Goal: Information Seeking & Learning: Check status

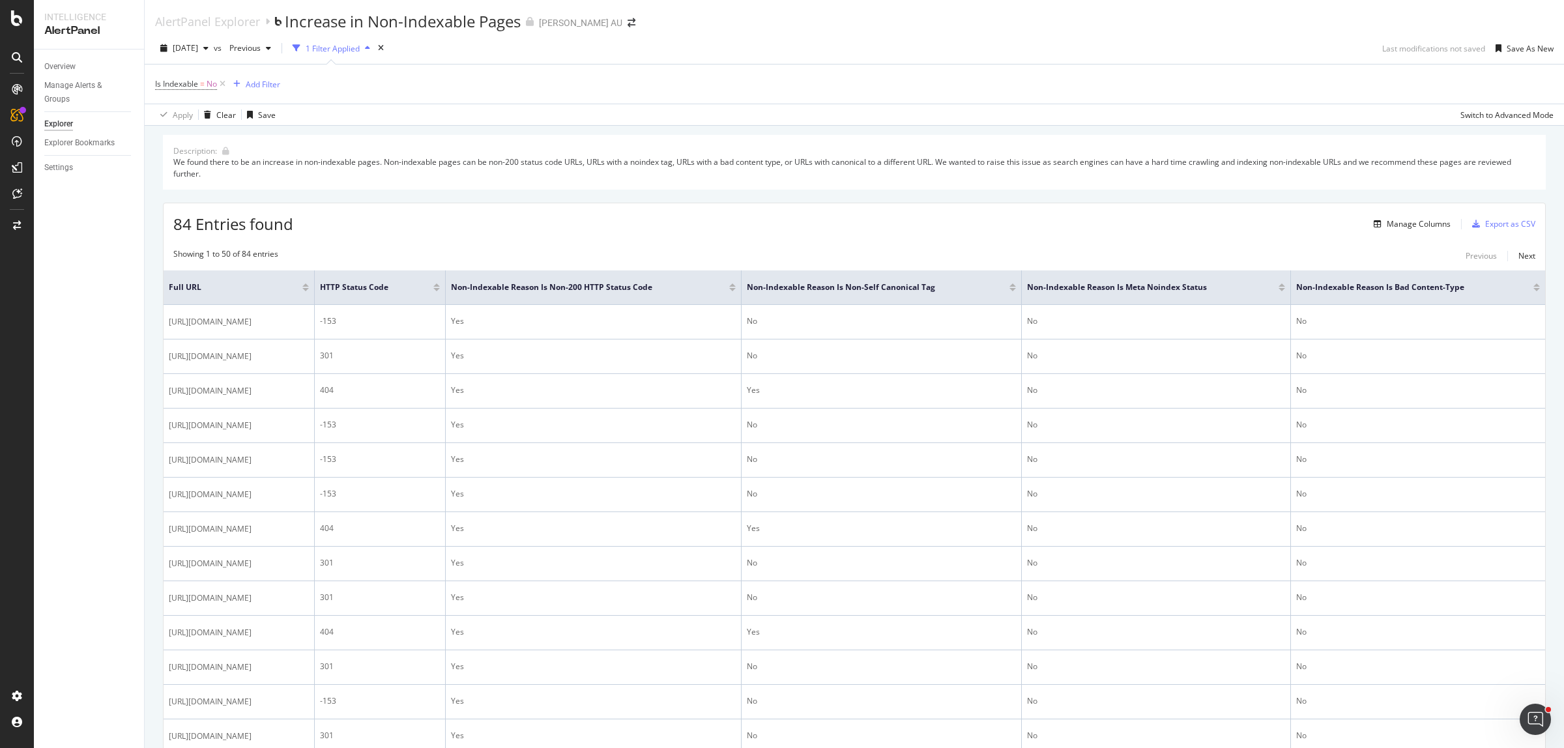
scroll to position [1862, 0]
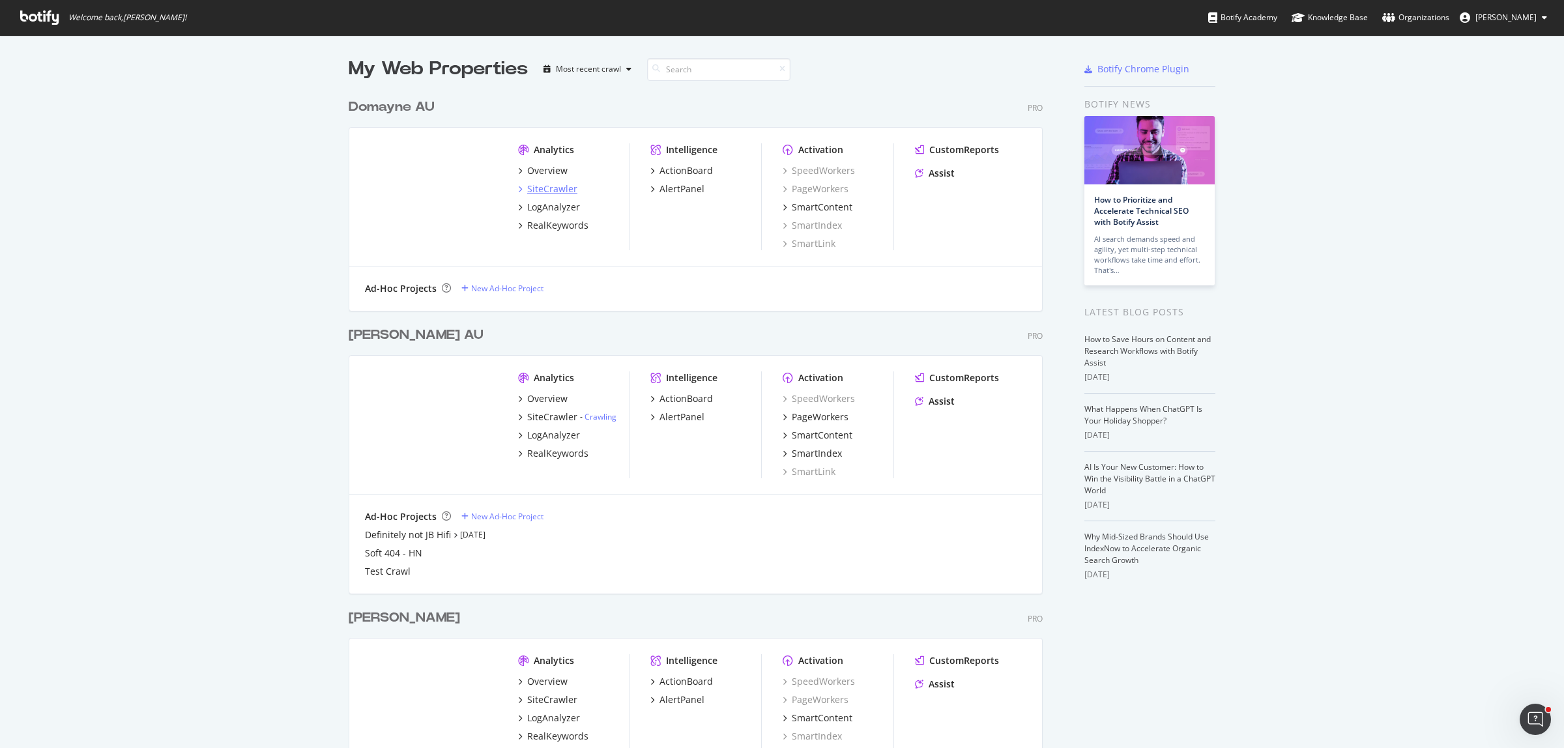
click at [539, 190] on div "SiteCrawler" at bounding box center [552, 188] width 50 height 13
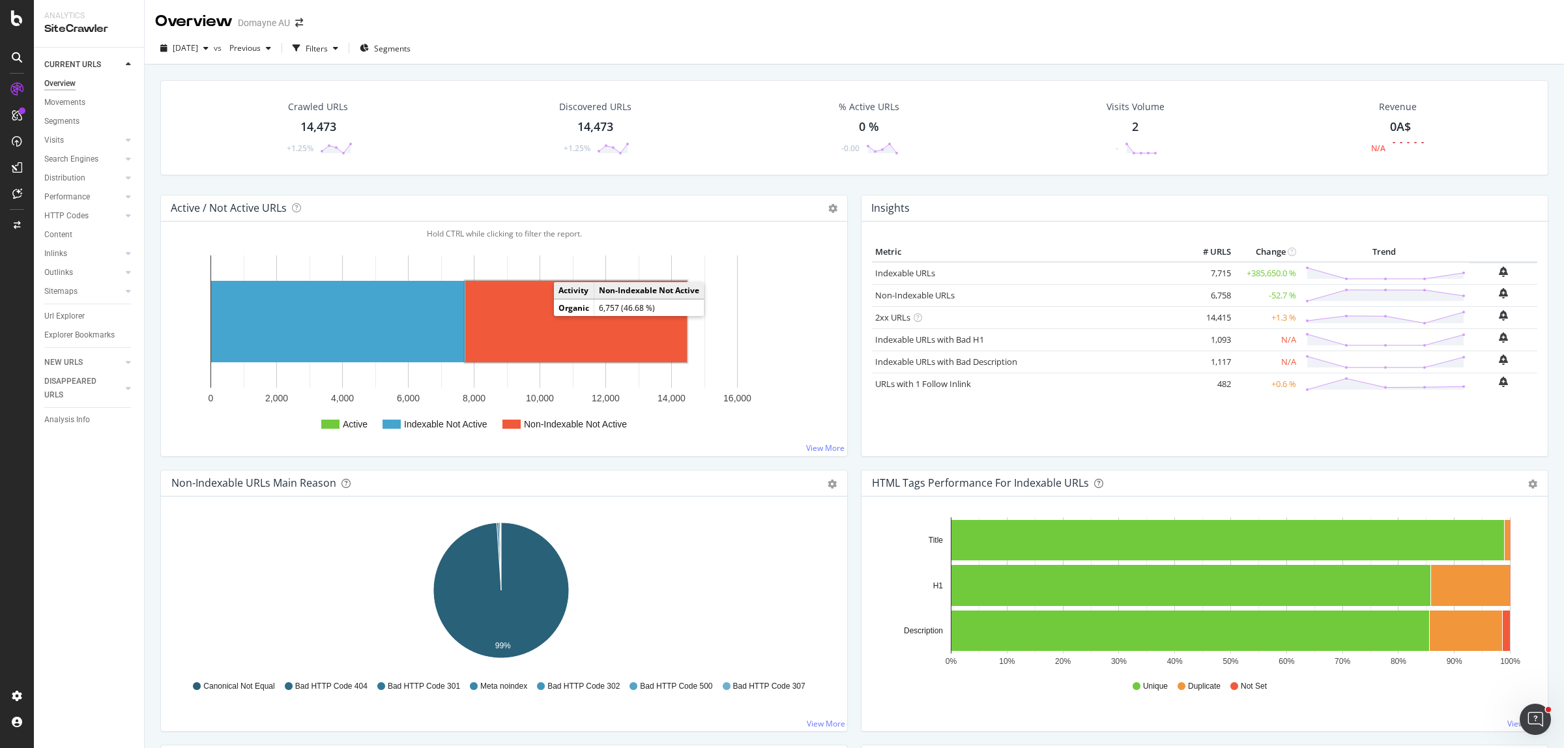
click at [581, 319] on rect "A chart." at bounding box center [576, 321] width 222 height 81
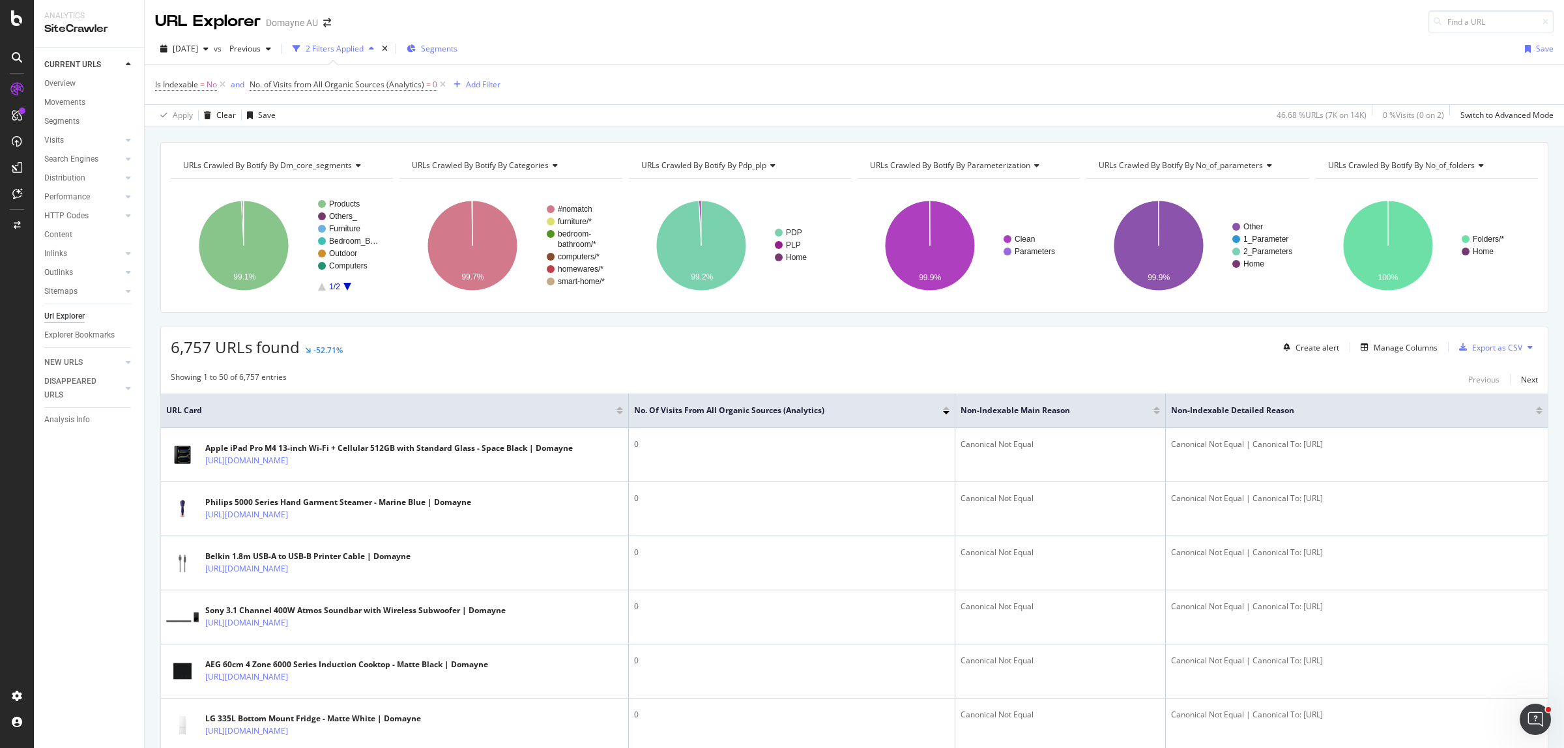
click at [458, 44] on span "Segments" at bounding box center [439, 48] width 36 height 11
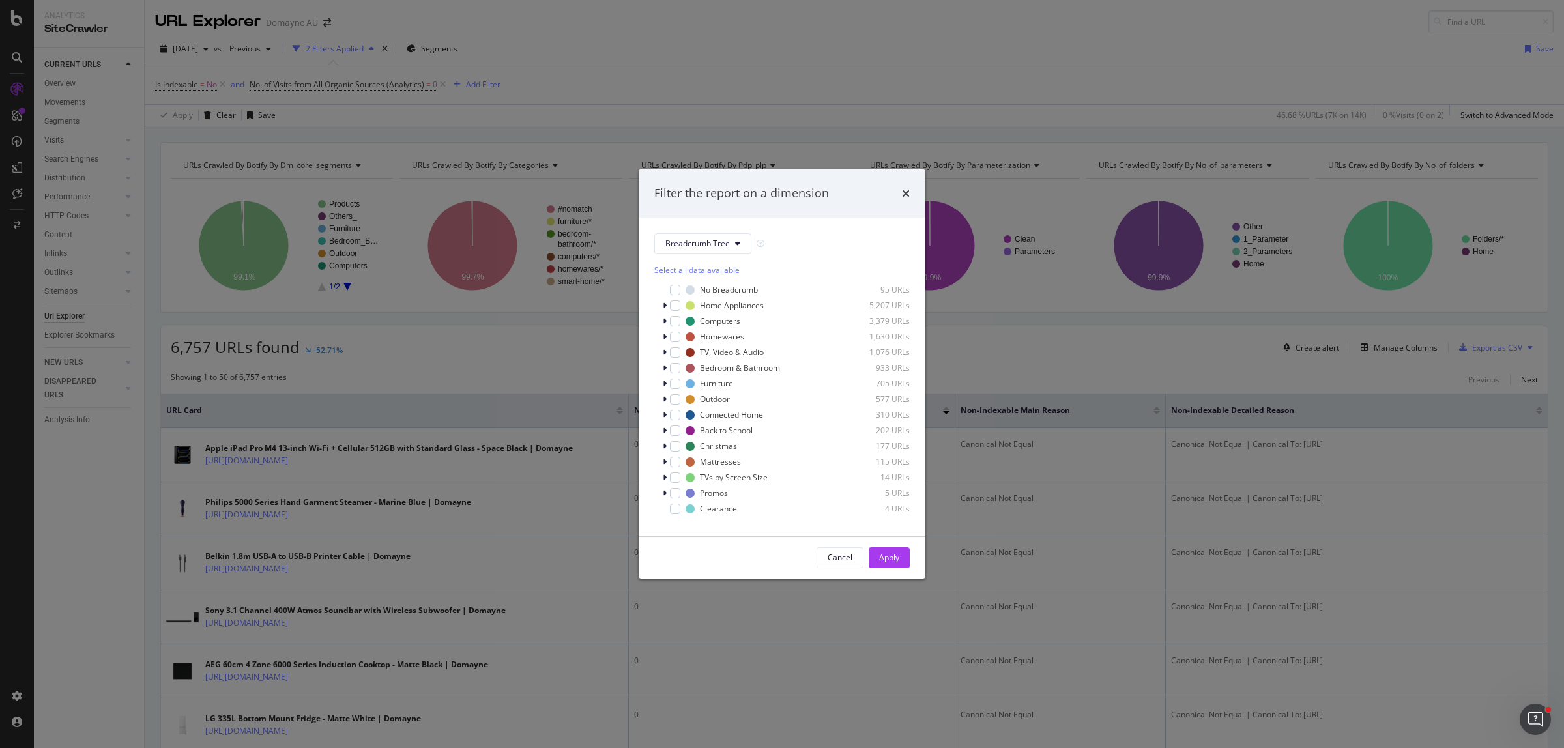
click at [692, 271] on div "Select all data available" at bounding box center [781, 270] width 255 height 11
click at [695, 235] on button "Breadcrumb Tree" at bounding box center [702, 243] width 97 height 21
click at [707, 288] on span "DM_Core_Segments" at bounding box center [707, 291] width 84 height 12
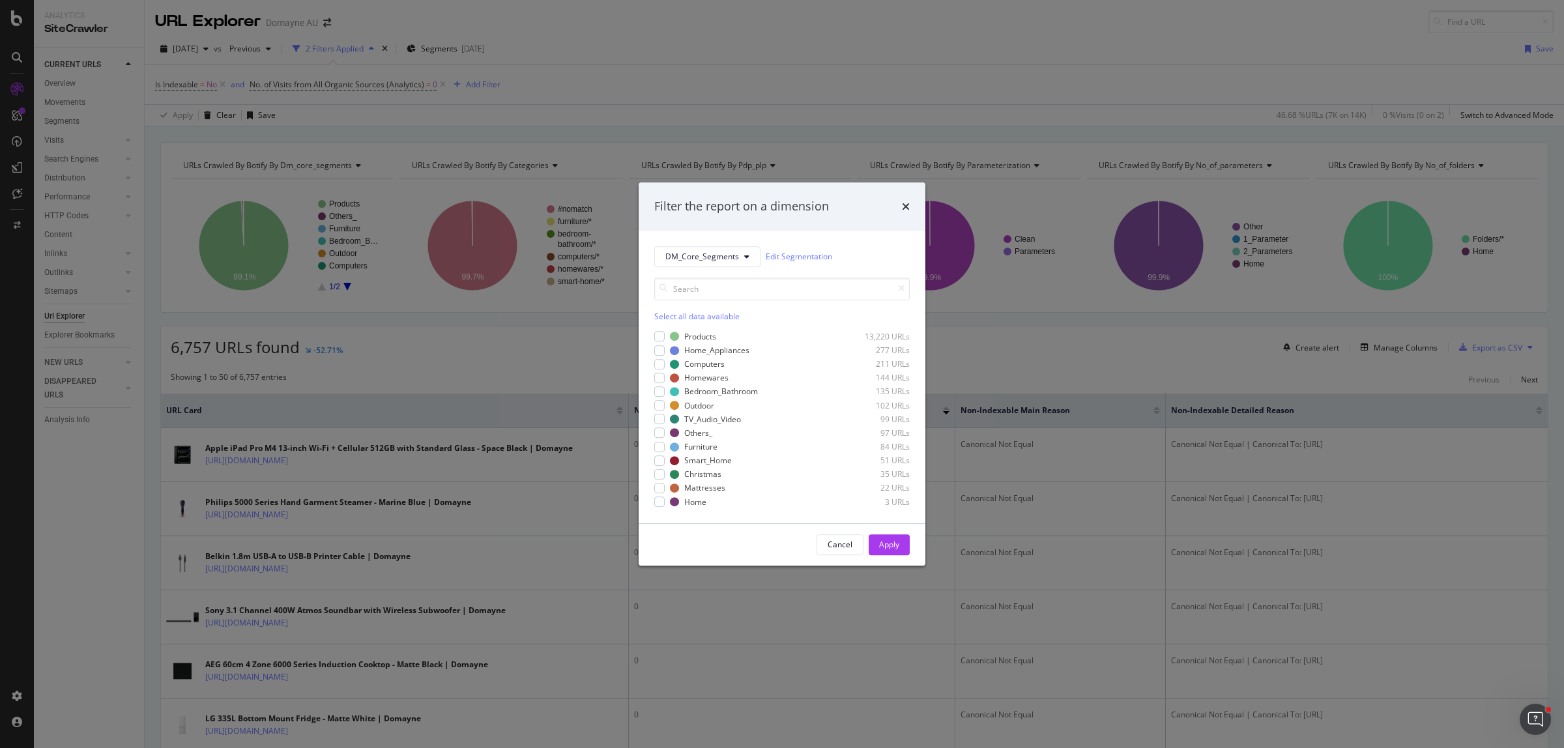
click at [695, 318] on div "Select all data available" at bounding box center [781, 316] width 255 height 11
click at [662, 337] on icon "modal" at bounding box center [660, 337] width 6 height 7
click at [881, 539] on div "Apply" at bounding box center [889, 545] width 20 height 20
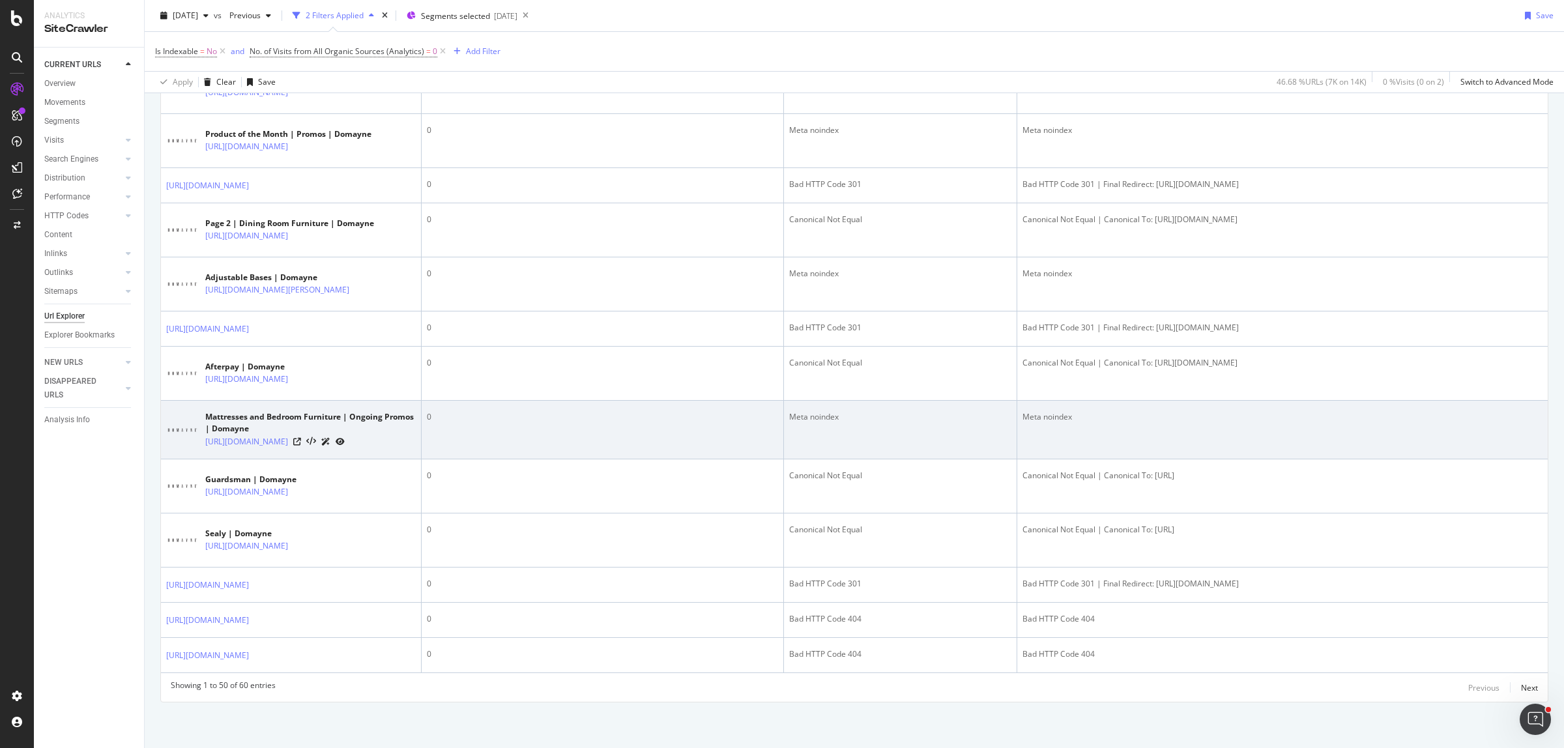
scroll to position [2584, 0]
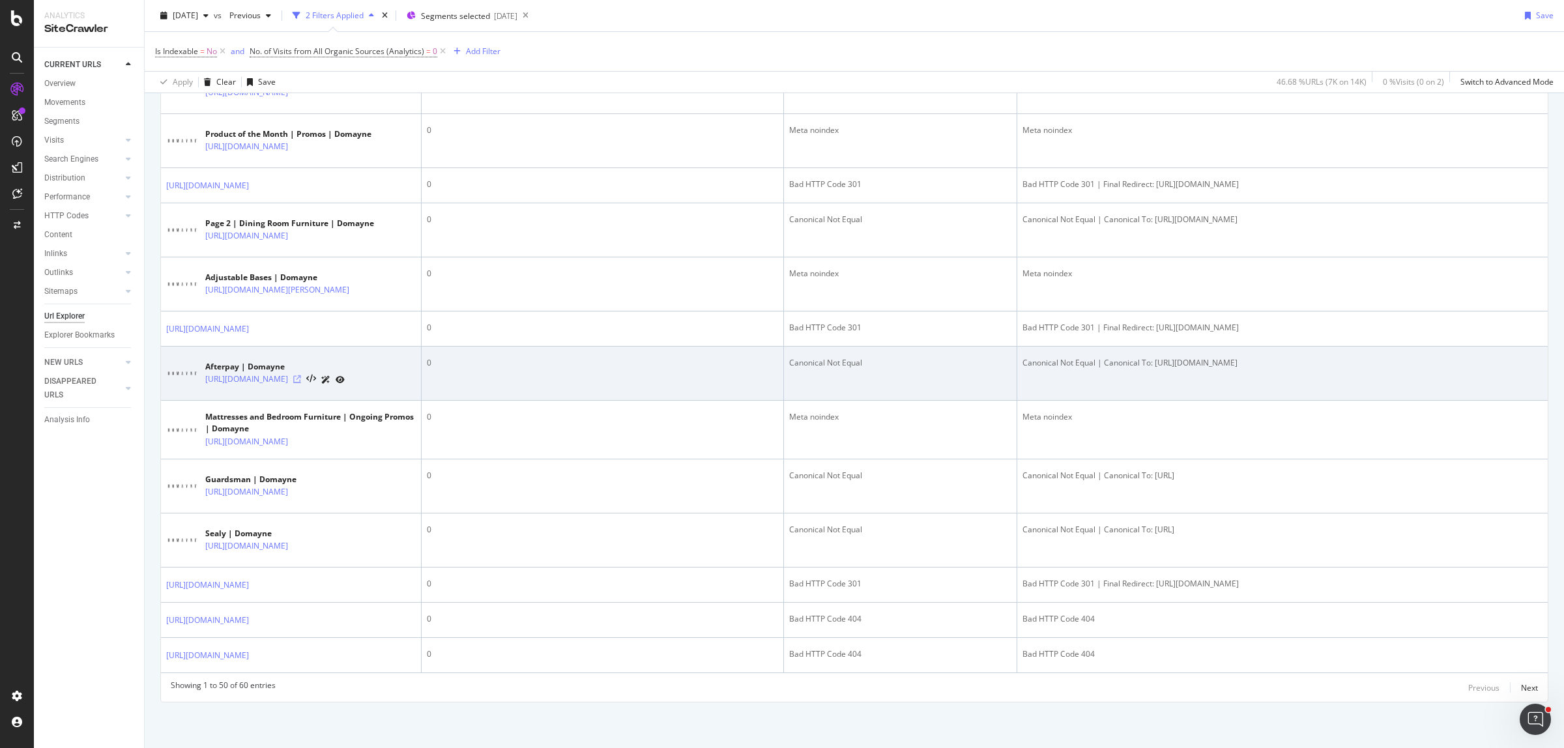
click at [301, 375] on icon at bounding box center [297, 379] width 8 height 8
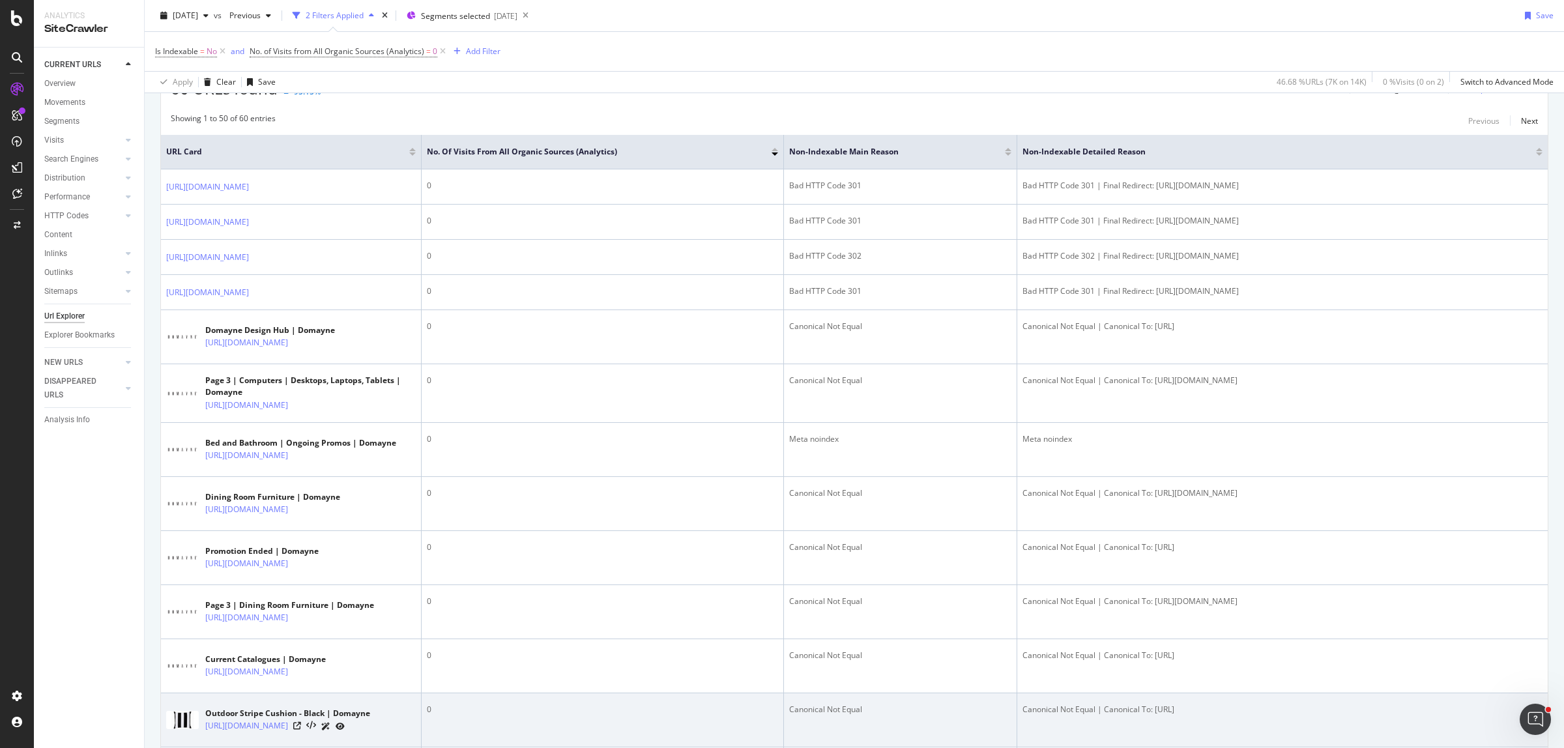
scroll to position [0, 0]
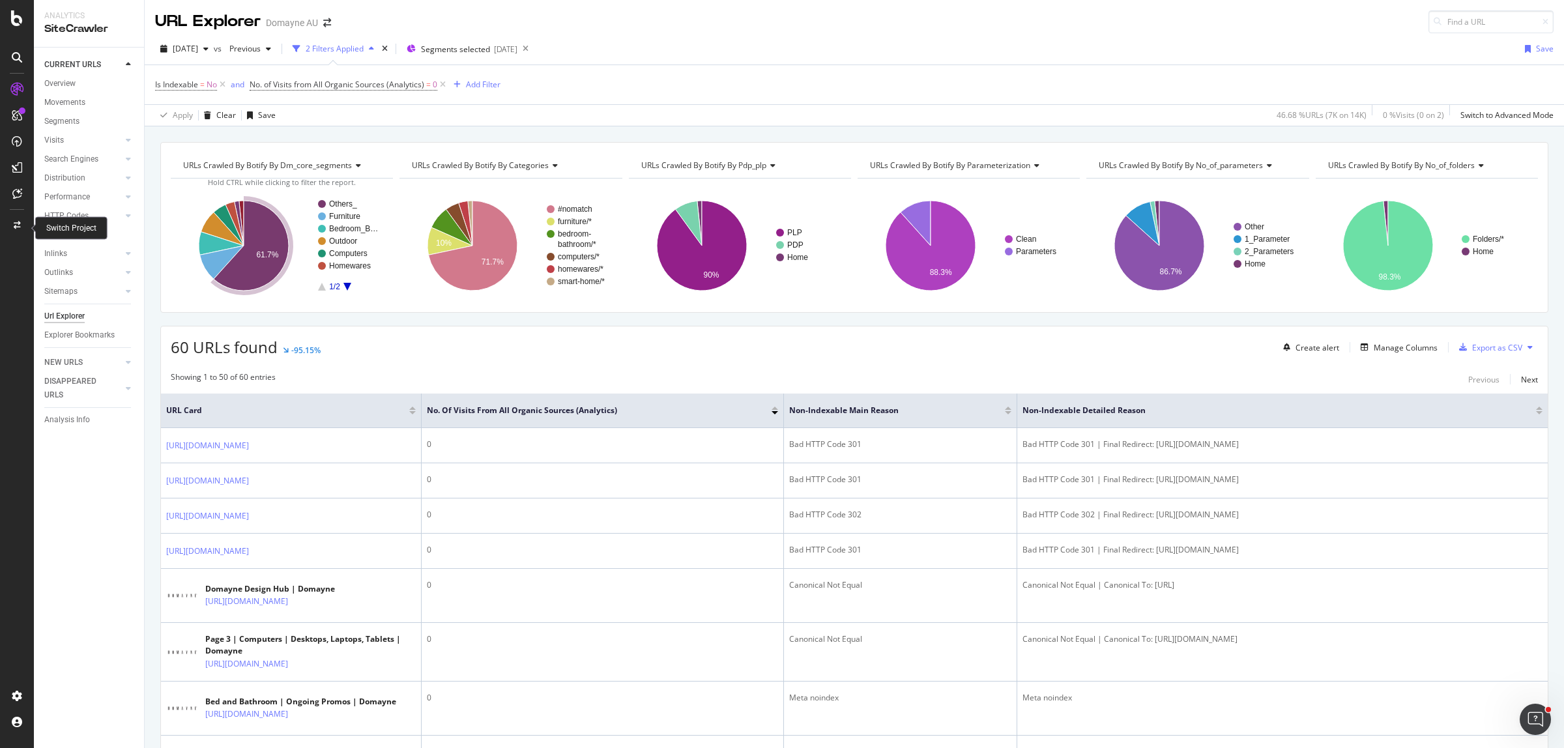
click at [7, 216] on div at bounding box center [16, 225] width 31 height 21
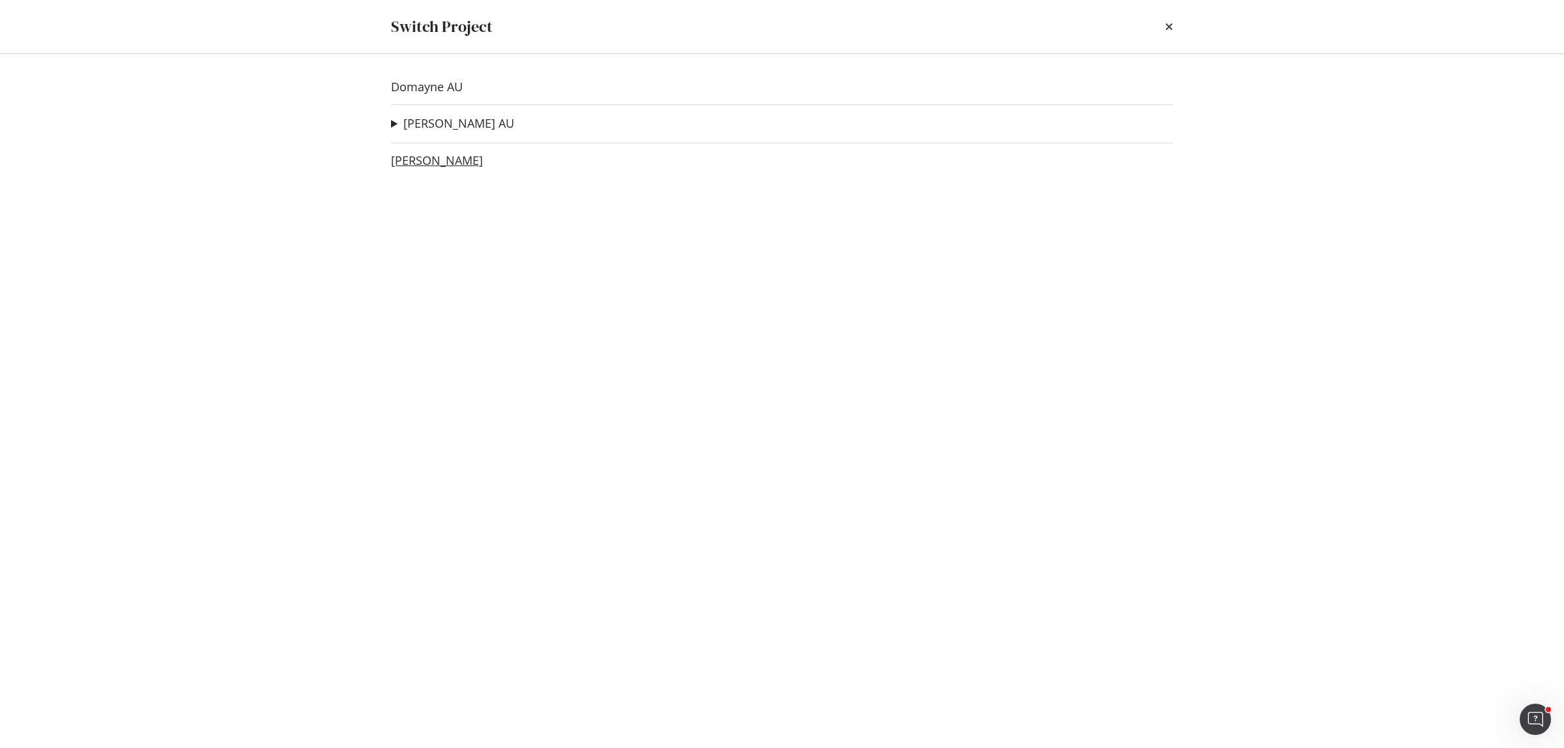
click at [428, 161] on link "[PERSON_NAME]" at bounding box center [437, 161] width 92 height 14
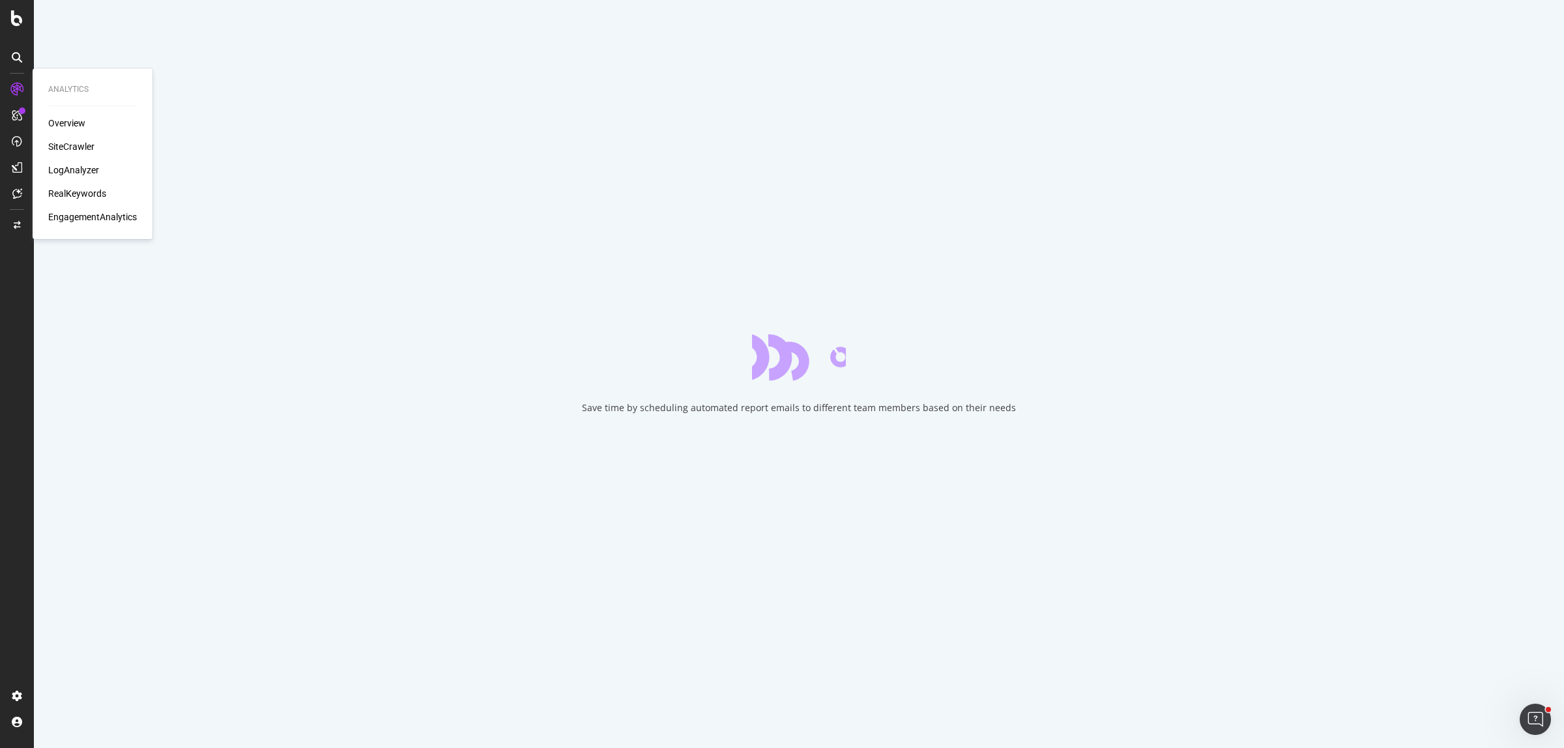
click at [78, 148] on div "SiteCrawler" at bounding box center [71, 146] width 46 height 13
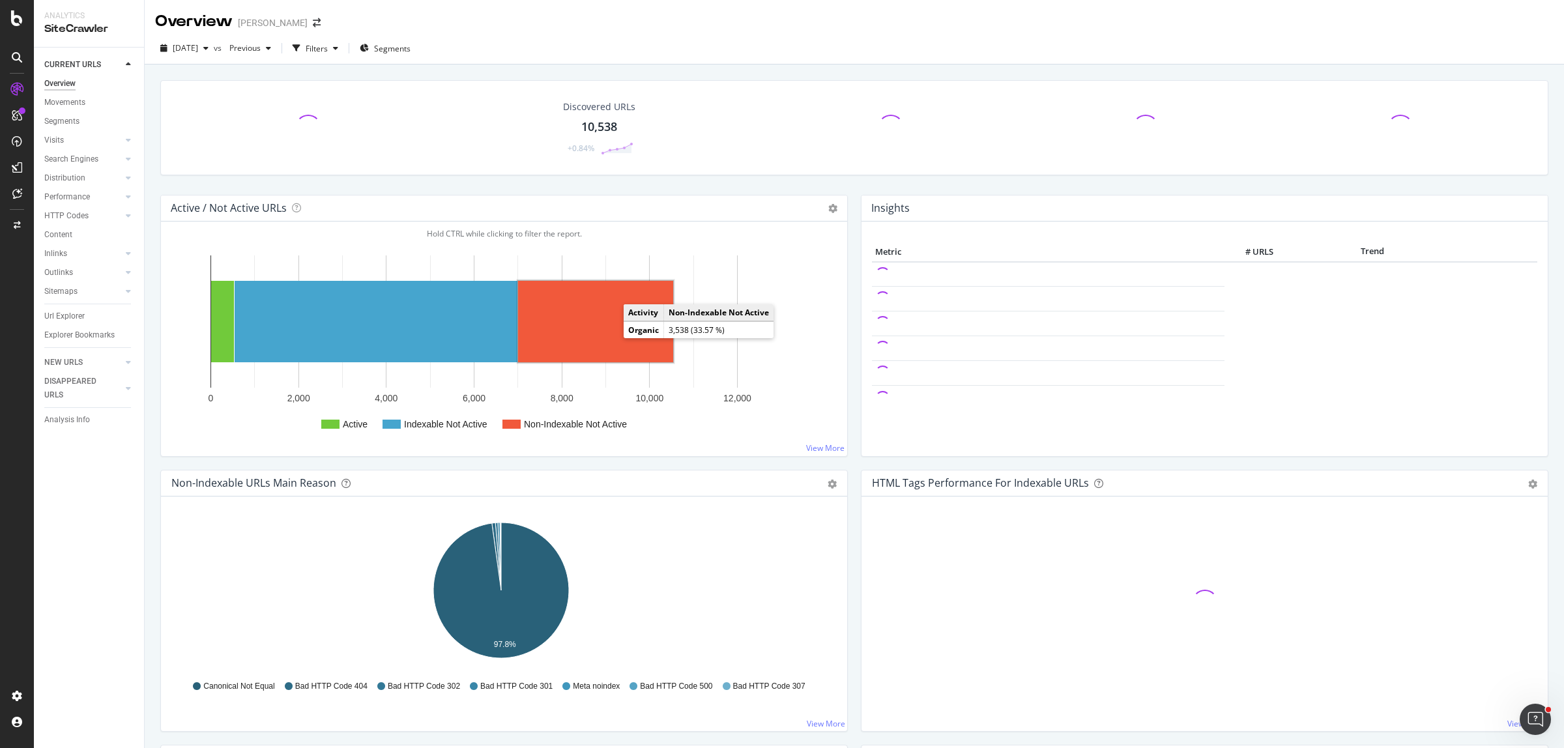
click at [608, 323] on rect "A chart." at bounding box center [595, 321] width 155 height 81
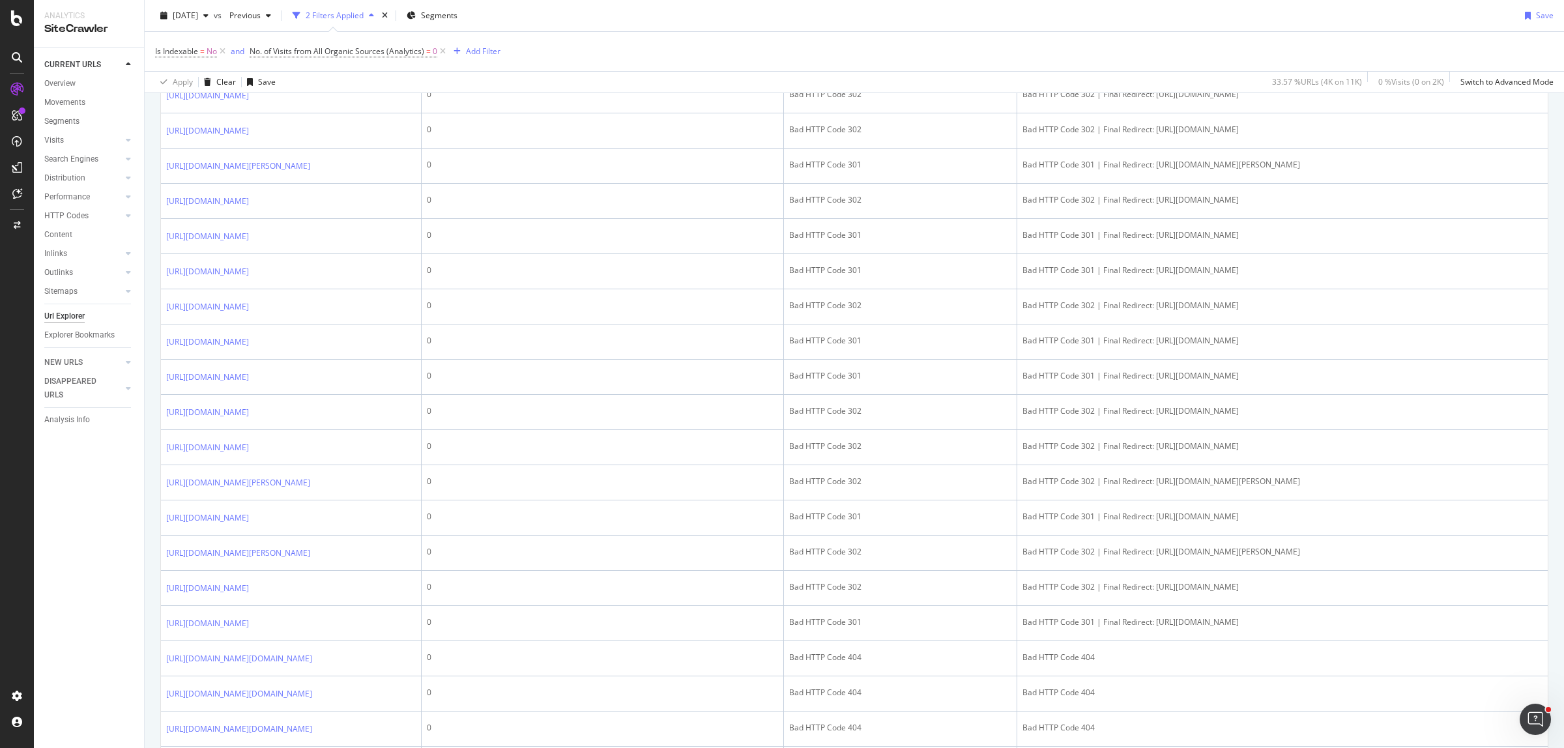
scroll to position [815, 0]
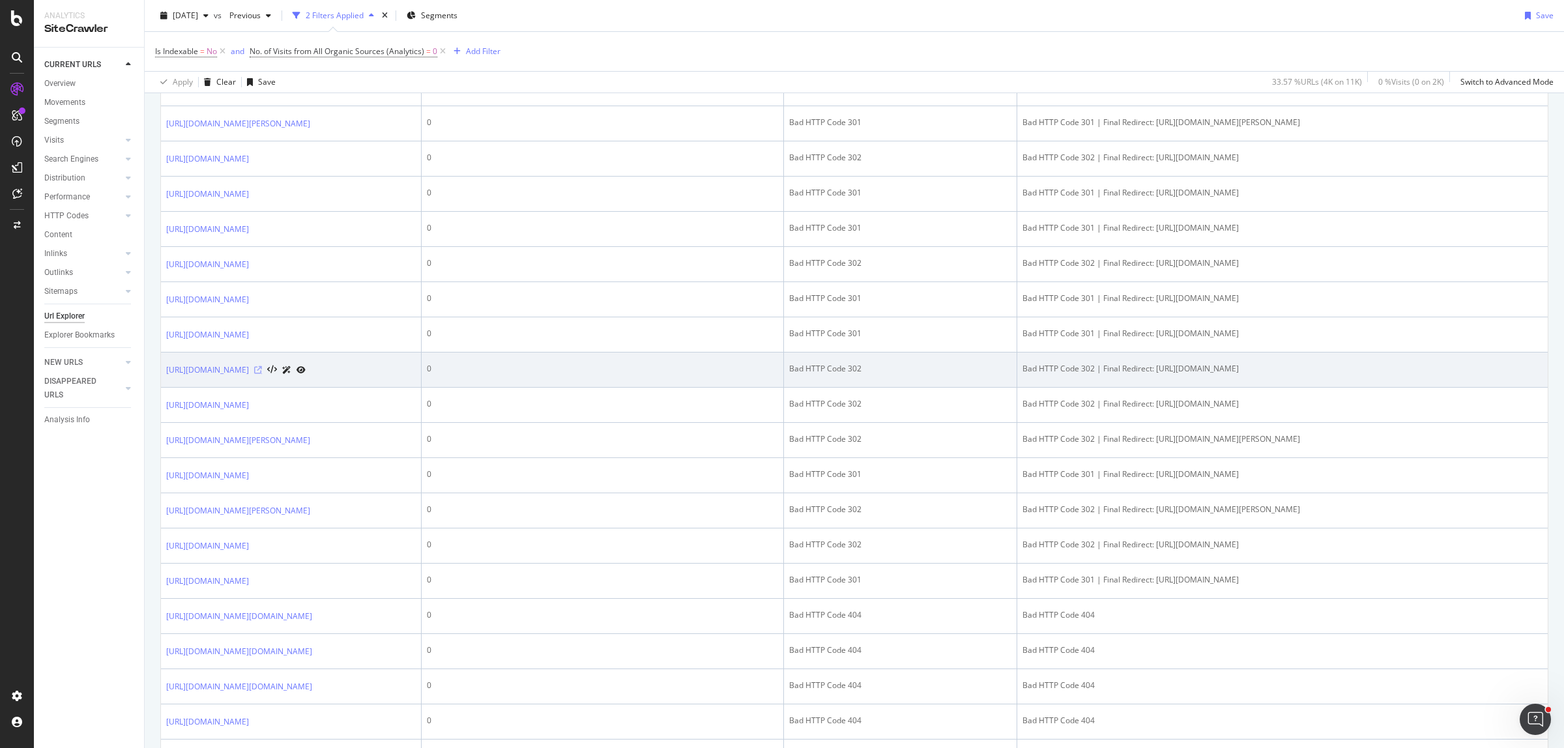
click at [262, 374] on icon at bounding box center [258, 370] width 8 height 8
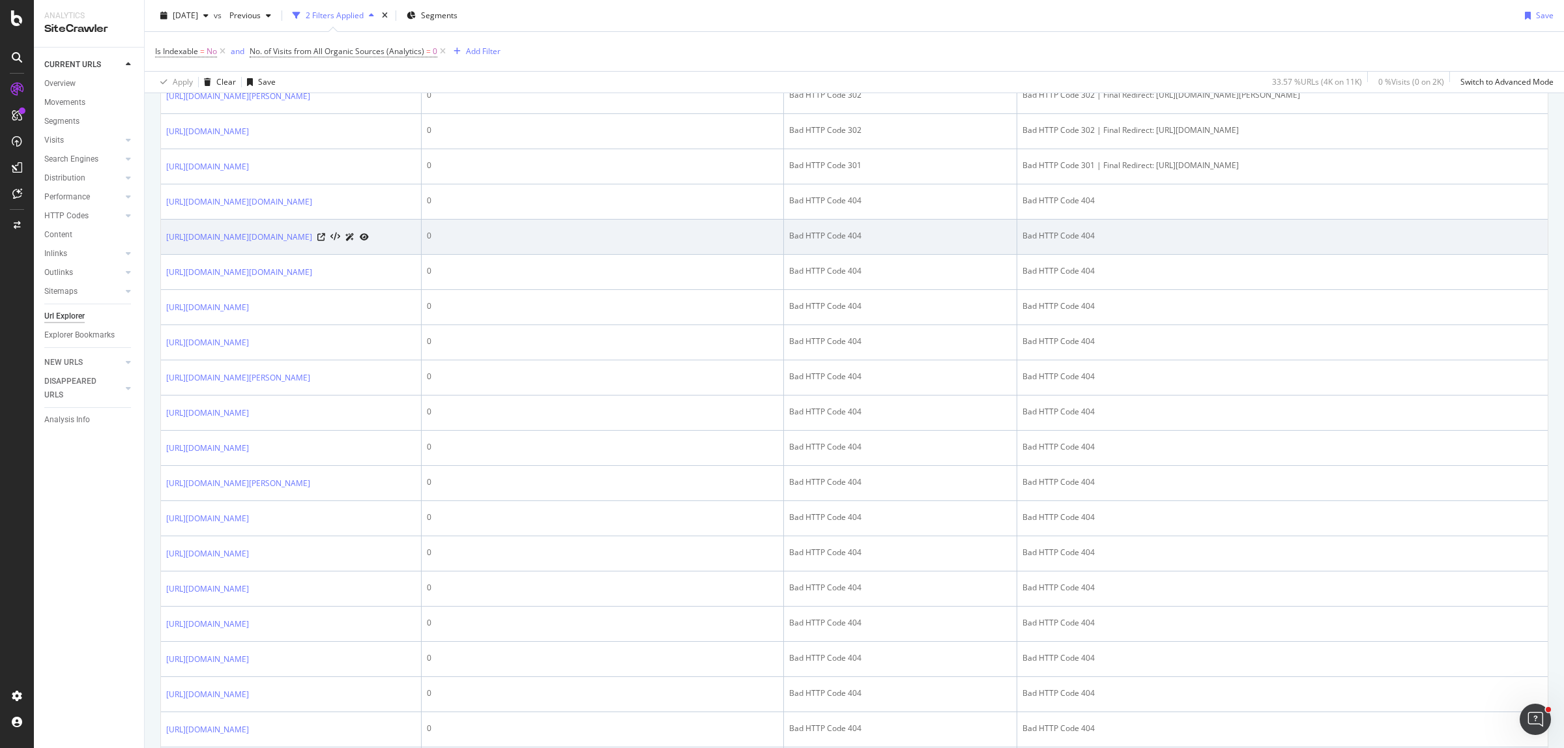
scroll to position [1466, 0]
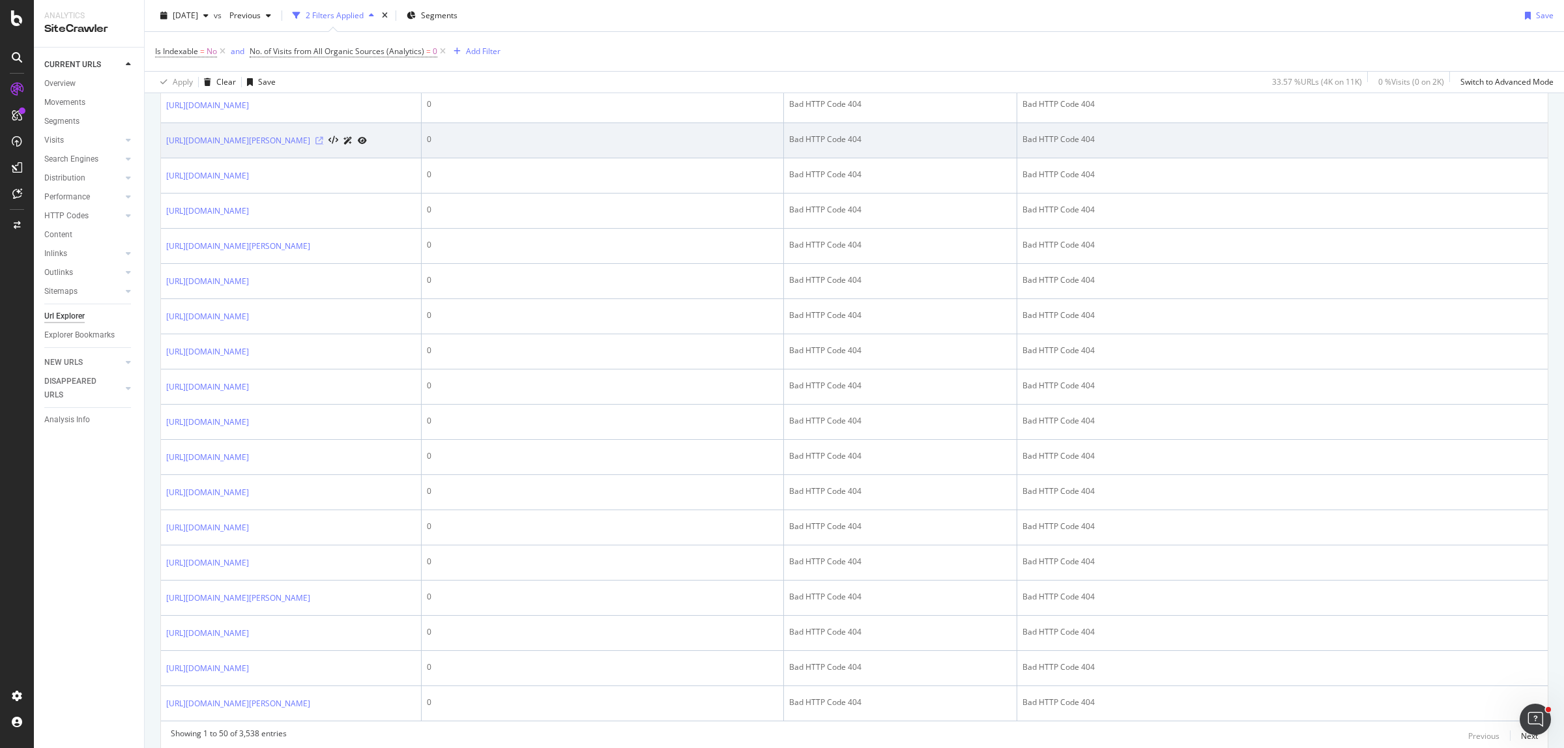
click at [323, 145] on icon at bounding box center [319, 141] width 8 height 8
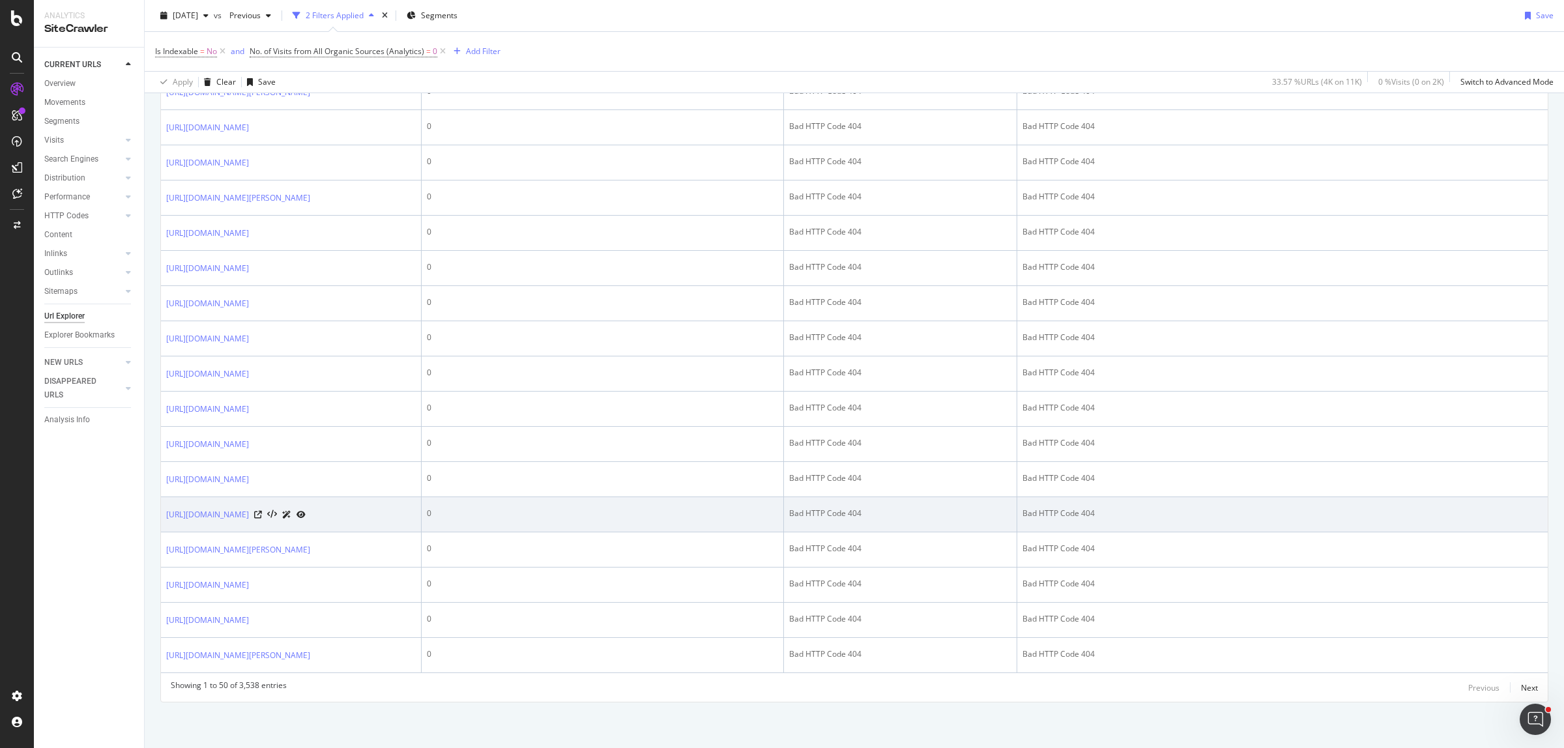
scroll to position [2194, 0]
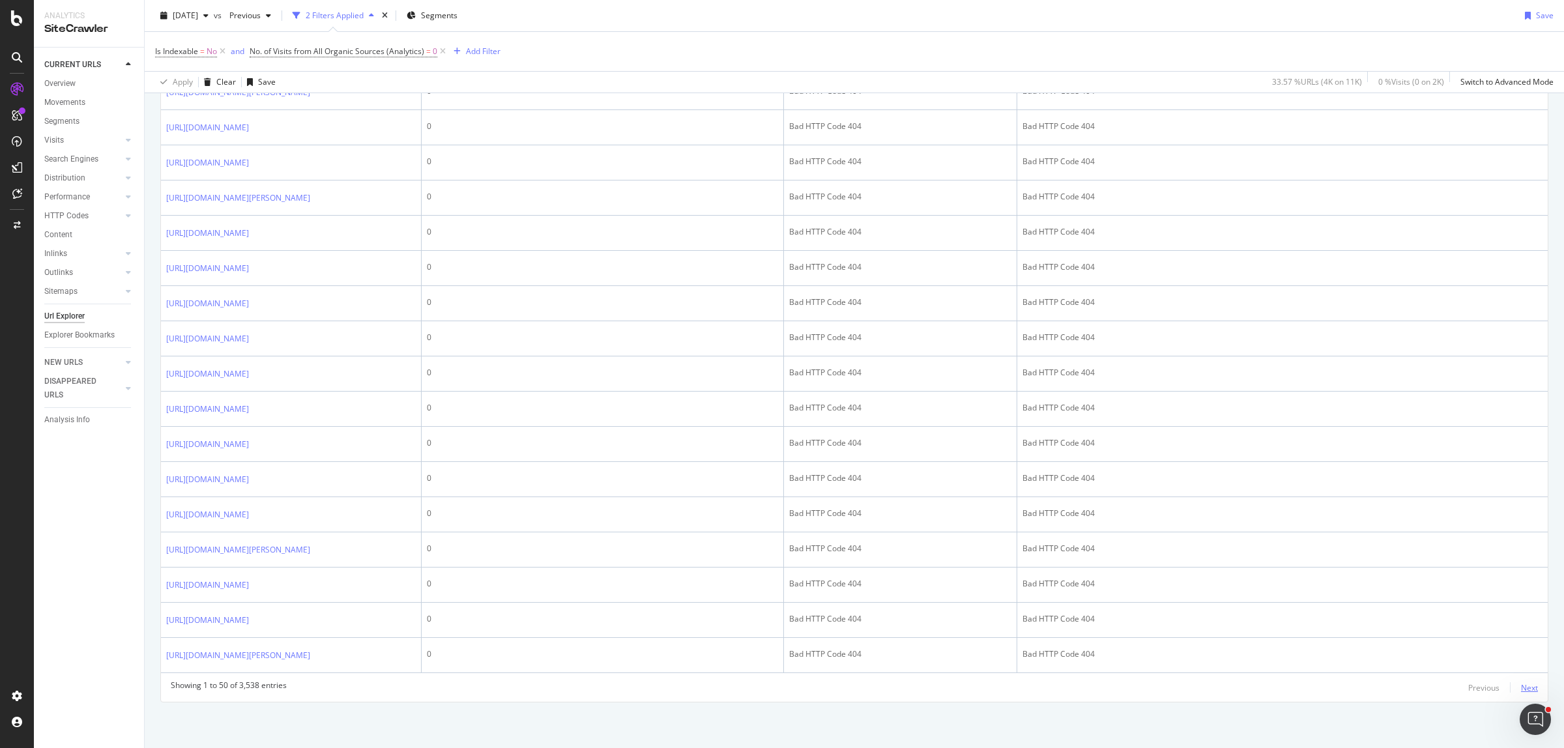
click at [1523, 686] on div "Next" at bounding box center [1529, 687] width 17 height 11
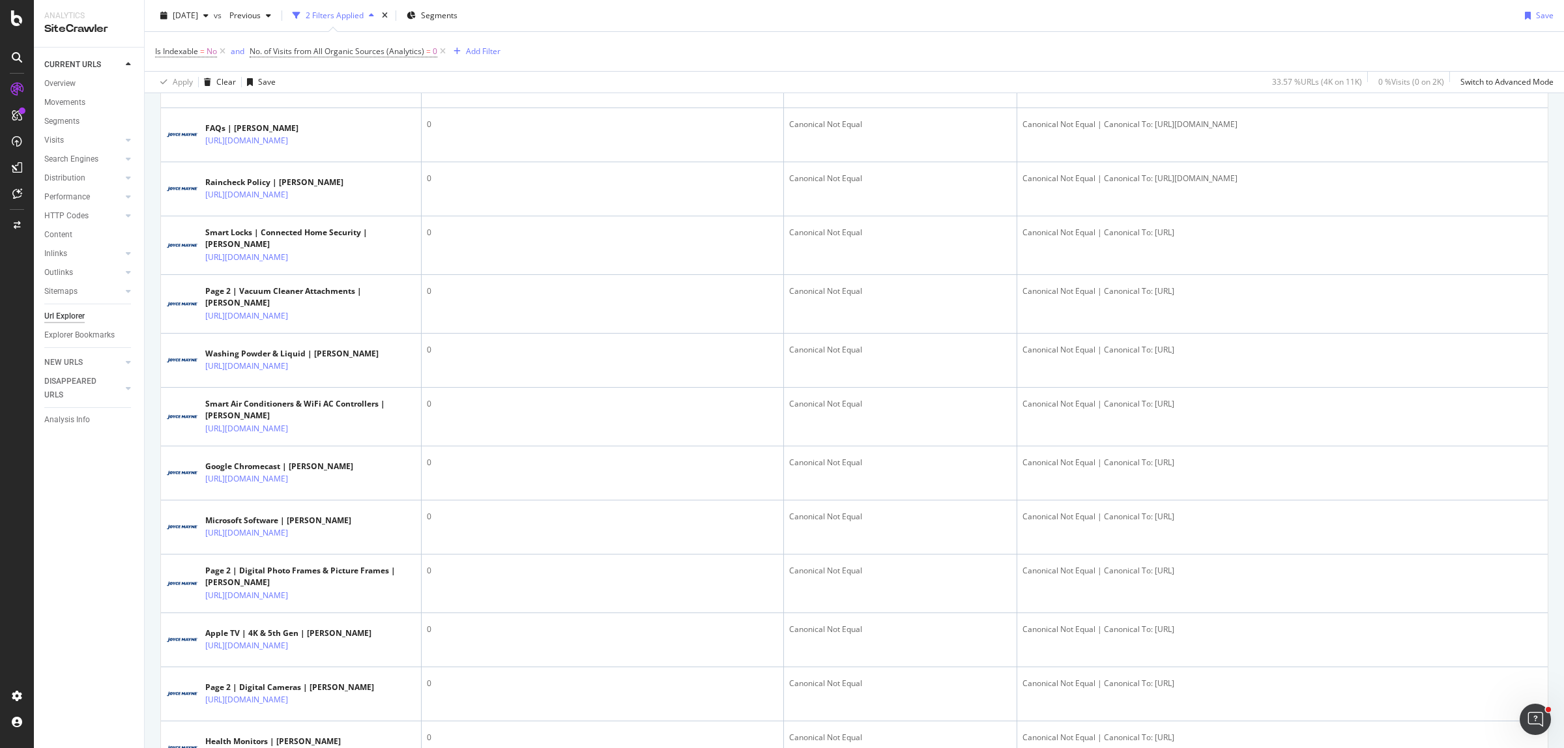
scroll to position [1222, 0]
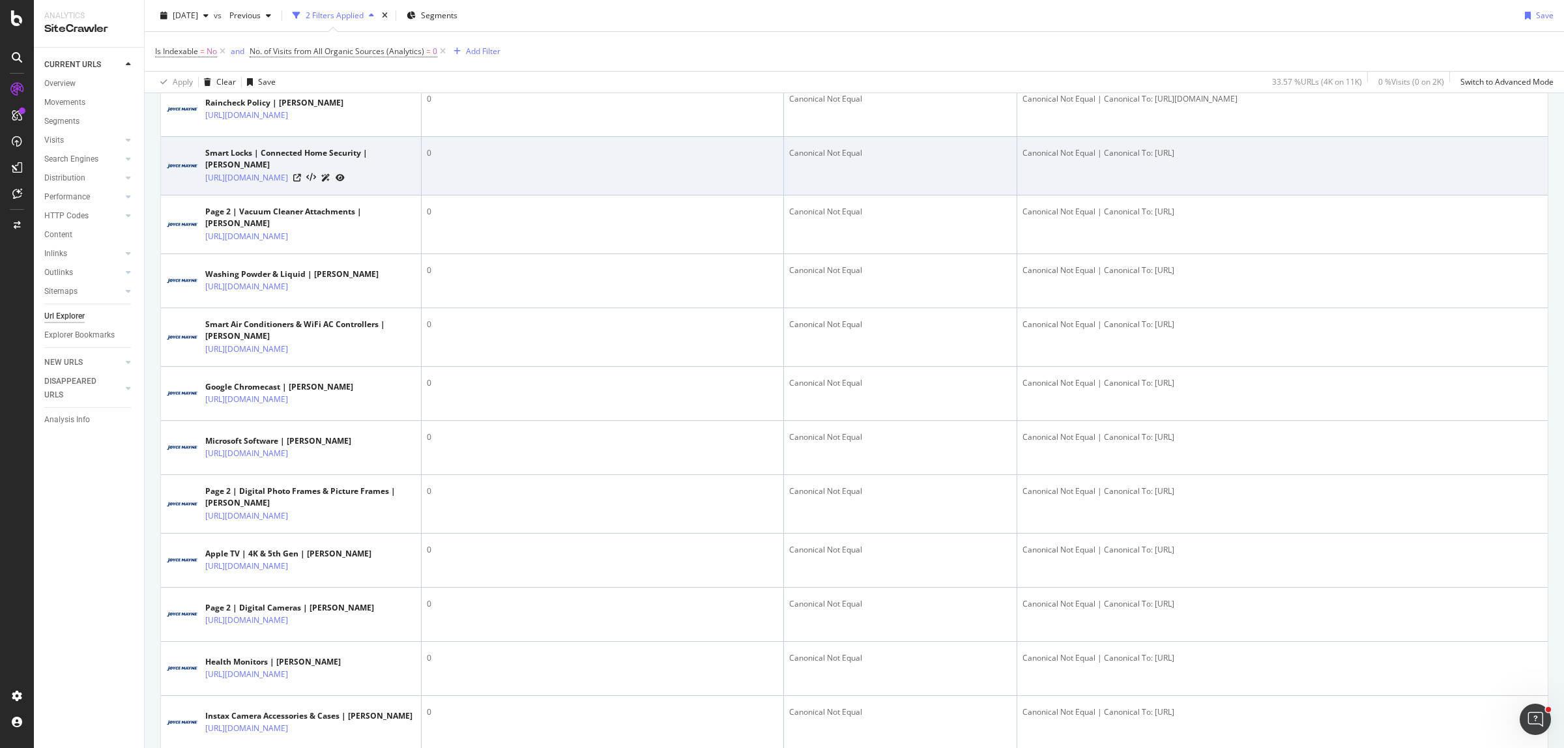
click at [345, 184] on div at bounding box center [318, 178] width 51 height 14
click at [301, 182] on icon at bounding box center [297, 178] width 8 height 8
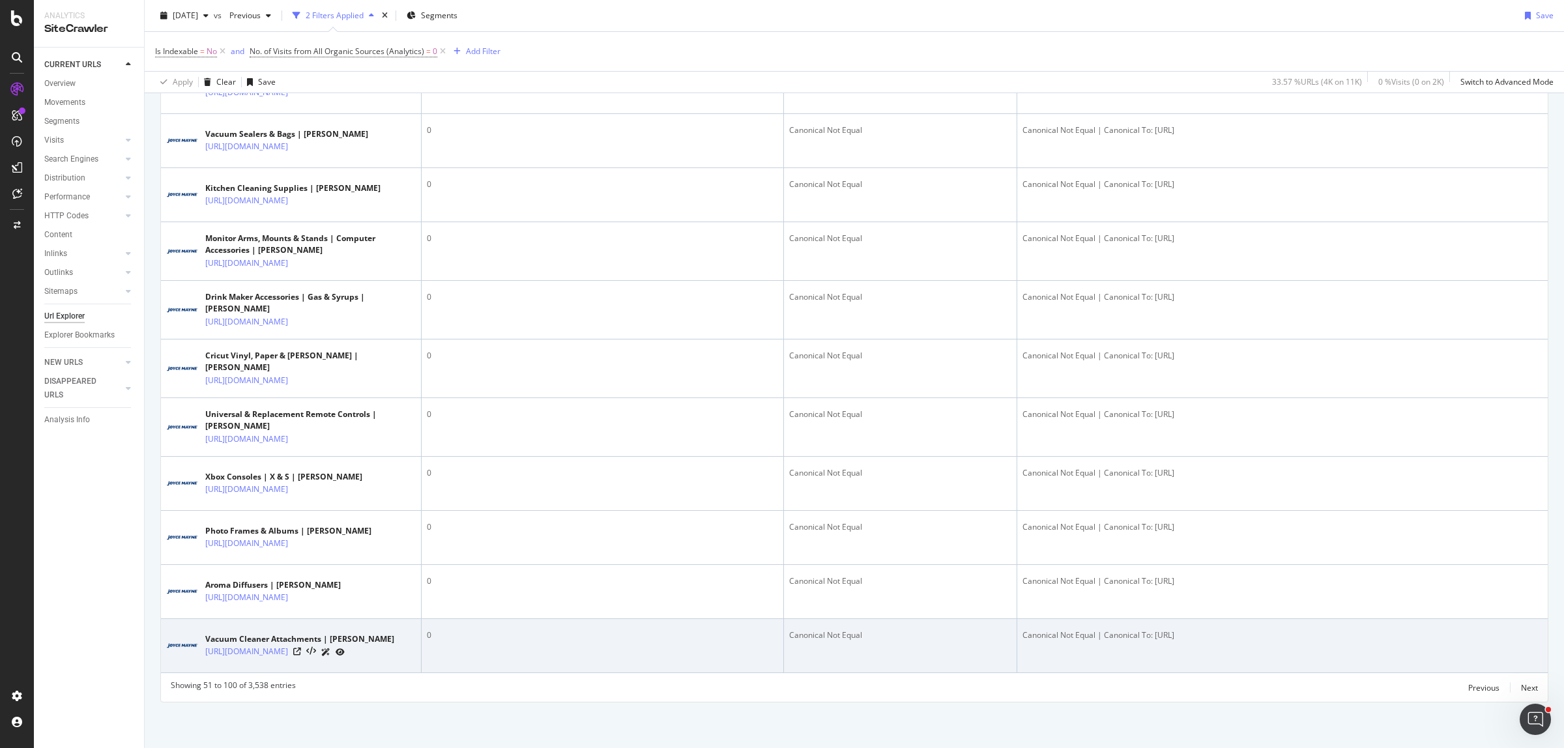
scroll to position [3057, 0]
click at [301, 648] on icon at bounding box center [297, 652] width 8 height 8
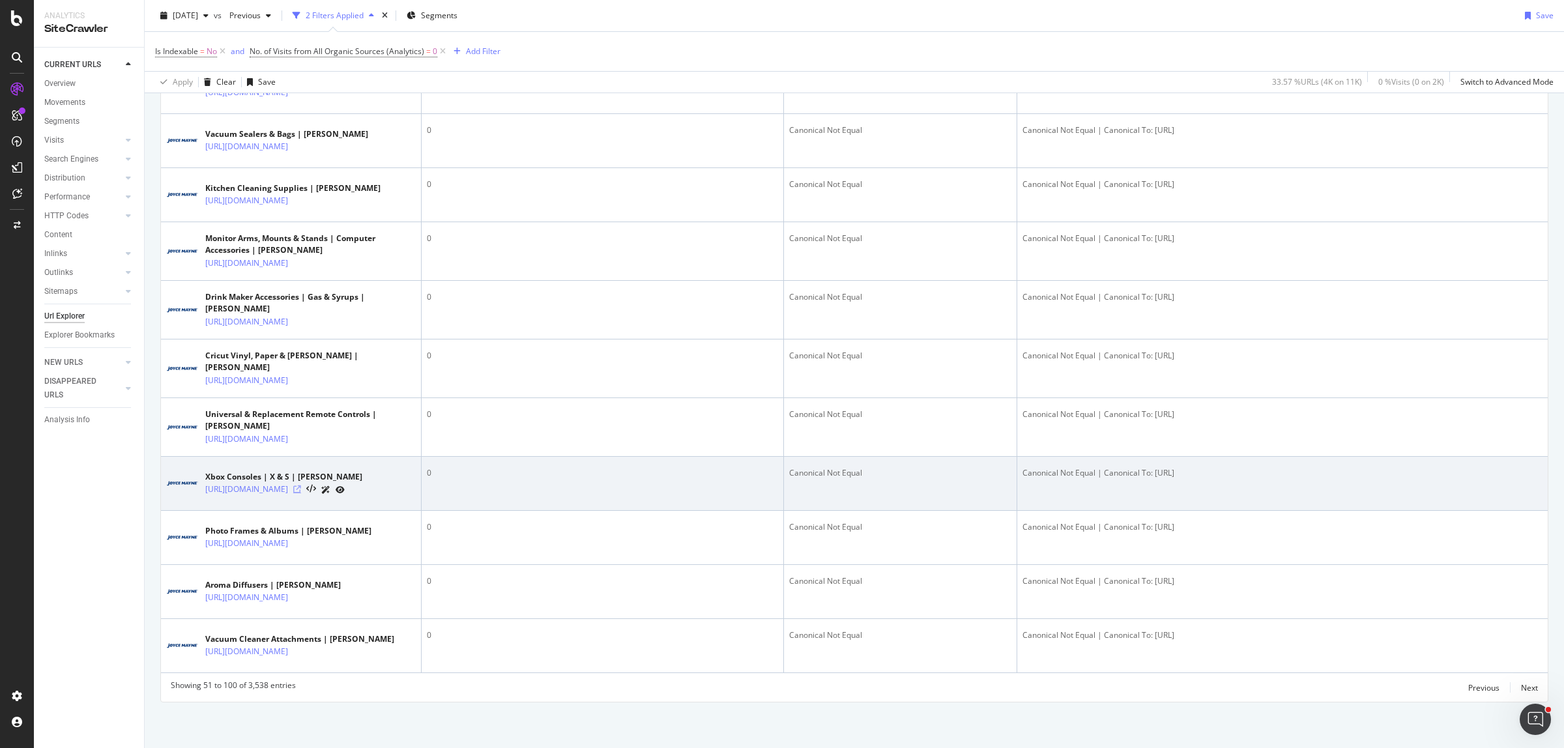
click at [301, 486] on icon at bounding box center [297, 490] width 8 height 8
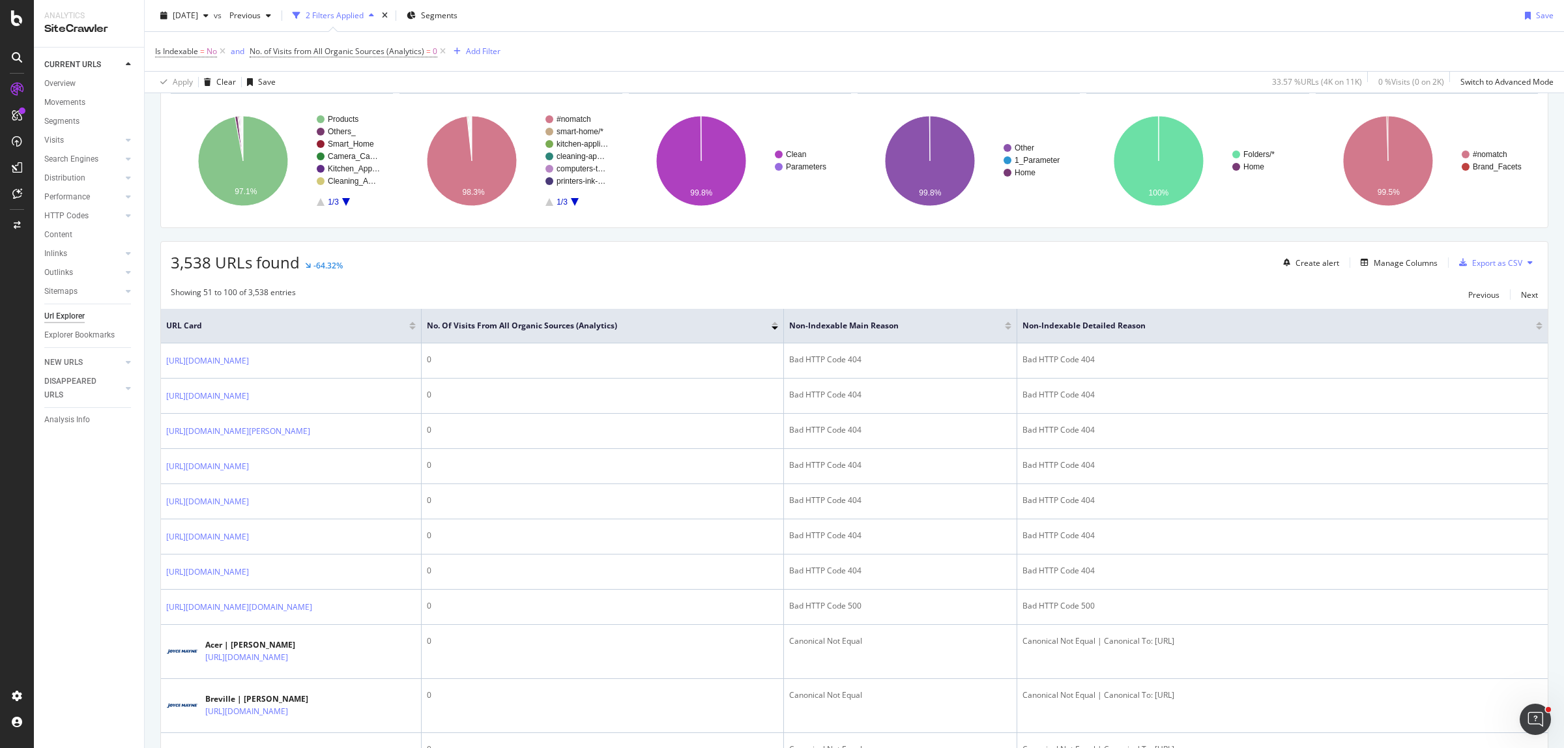
scroll to position [0, 0]
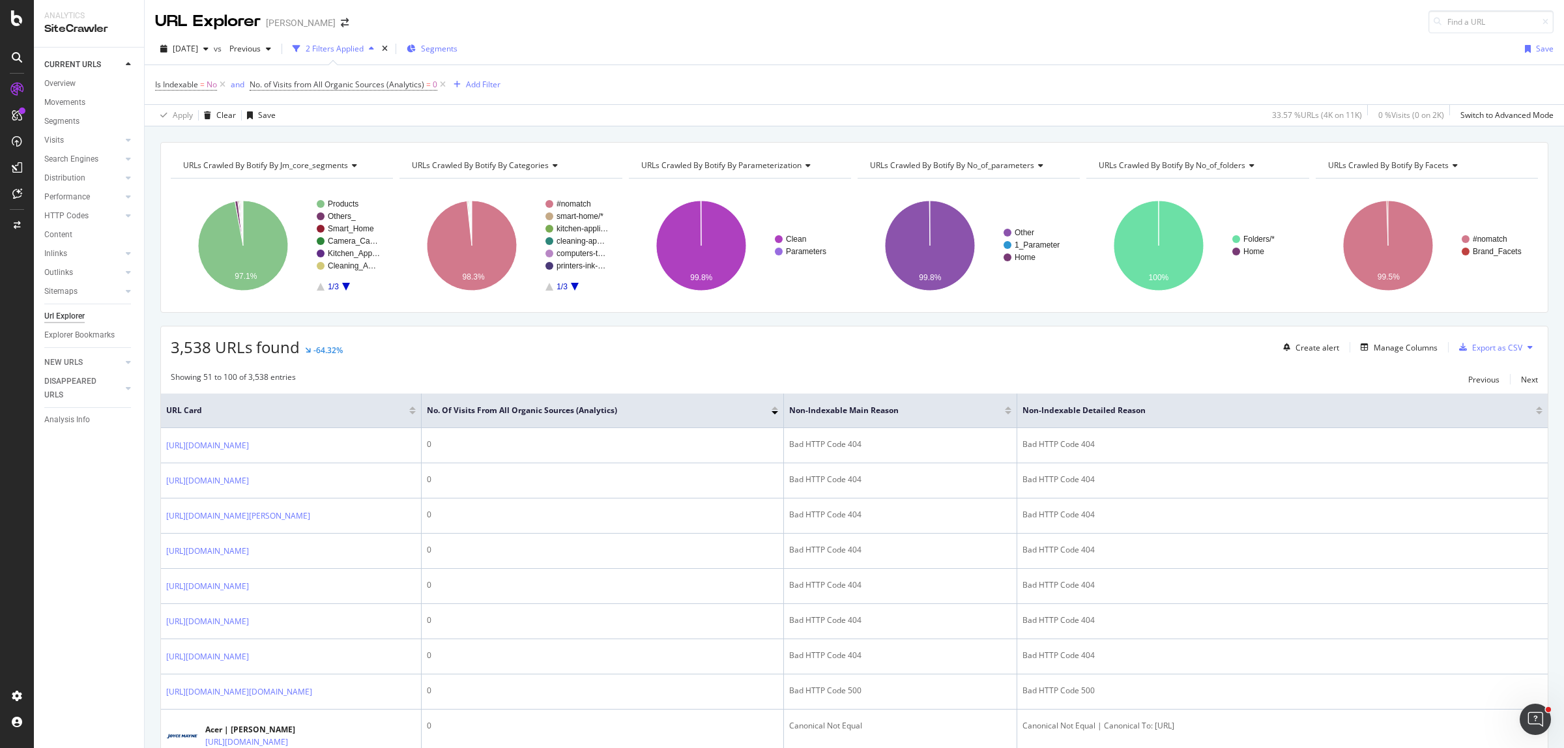
click at [458, 51] on span "Segments" at bounding box center [439, 48] width 36 height 11
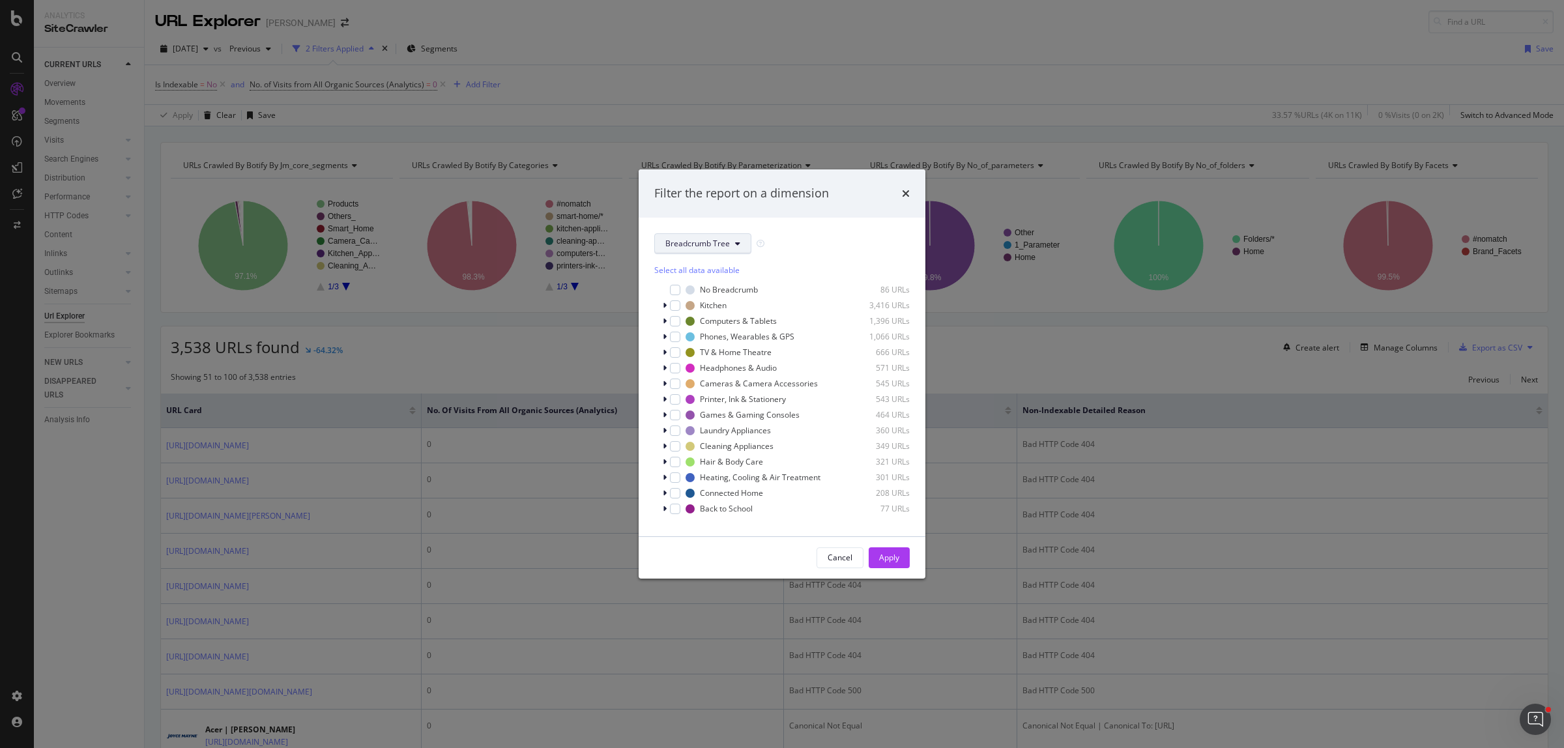
click at [680, 253] on button "Breadcrumb Tree" at bounding box center [702, 243] width 97 height 21
click at [716, 291] on span "JM_Core_Segments" at bounding box center [707, 291] width 84 height 12
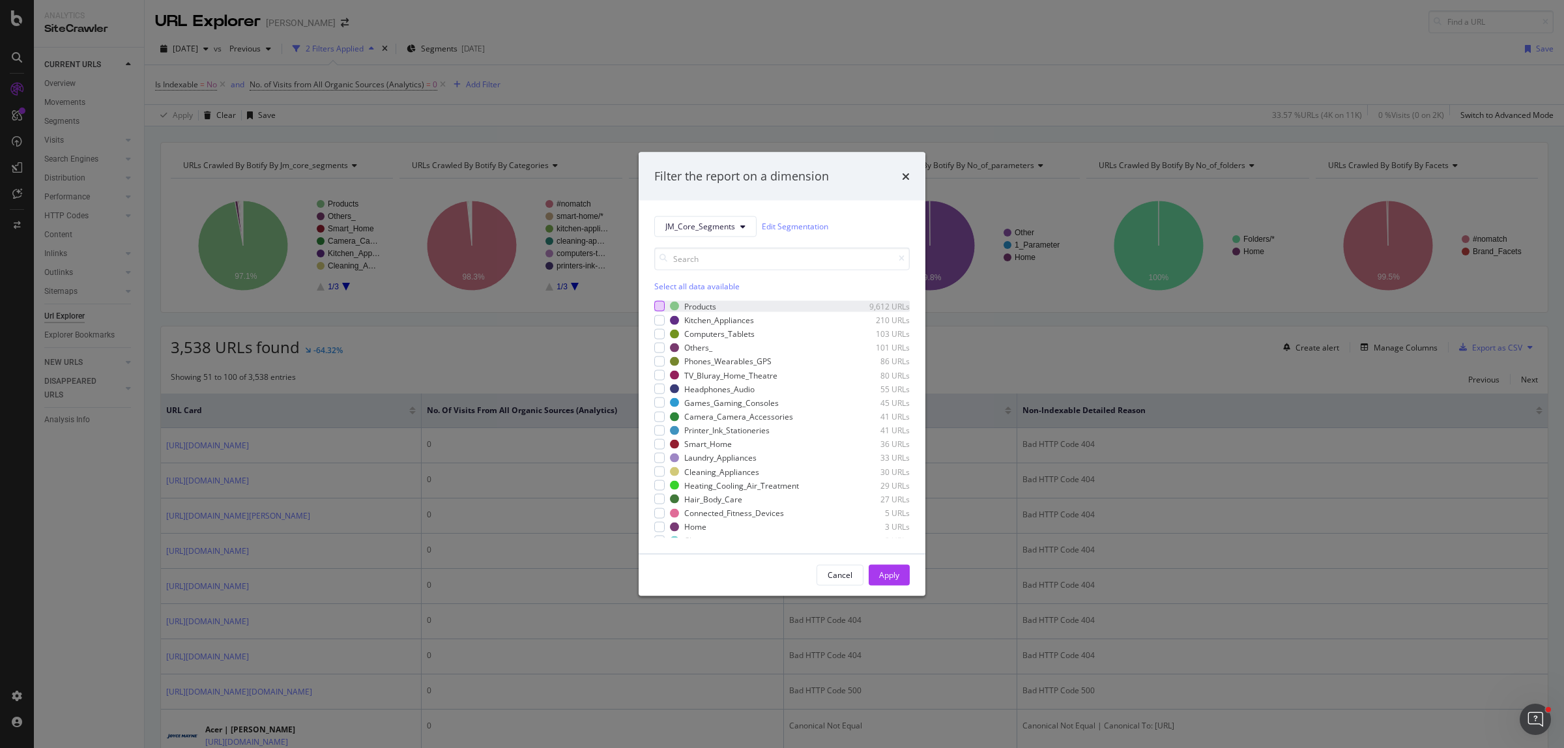
click at [660, 310] on div "modal" at bounding box center [659, 306] width 10 height 10
click at [888, 576] on div "Apply" at bounding box center [889, 575] width 20 height 11
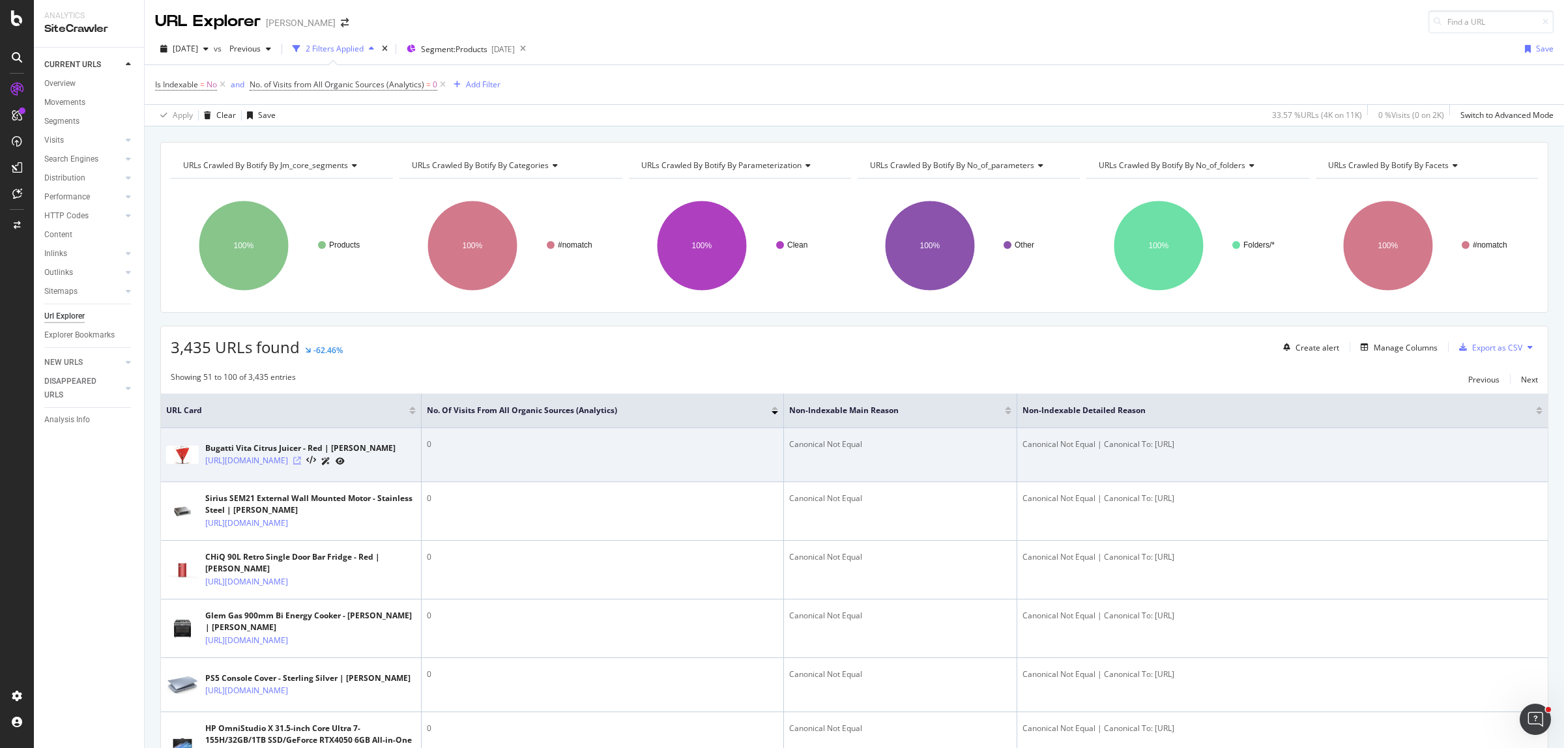
click at [301, 465] on icon at bounding box center [297, 461] width 8 height 8
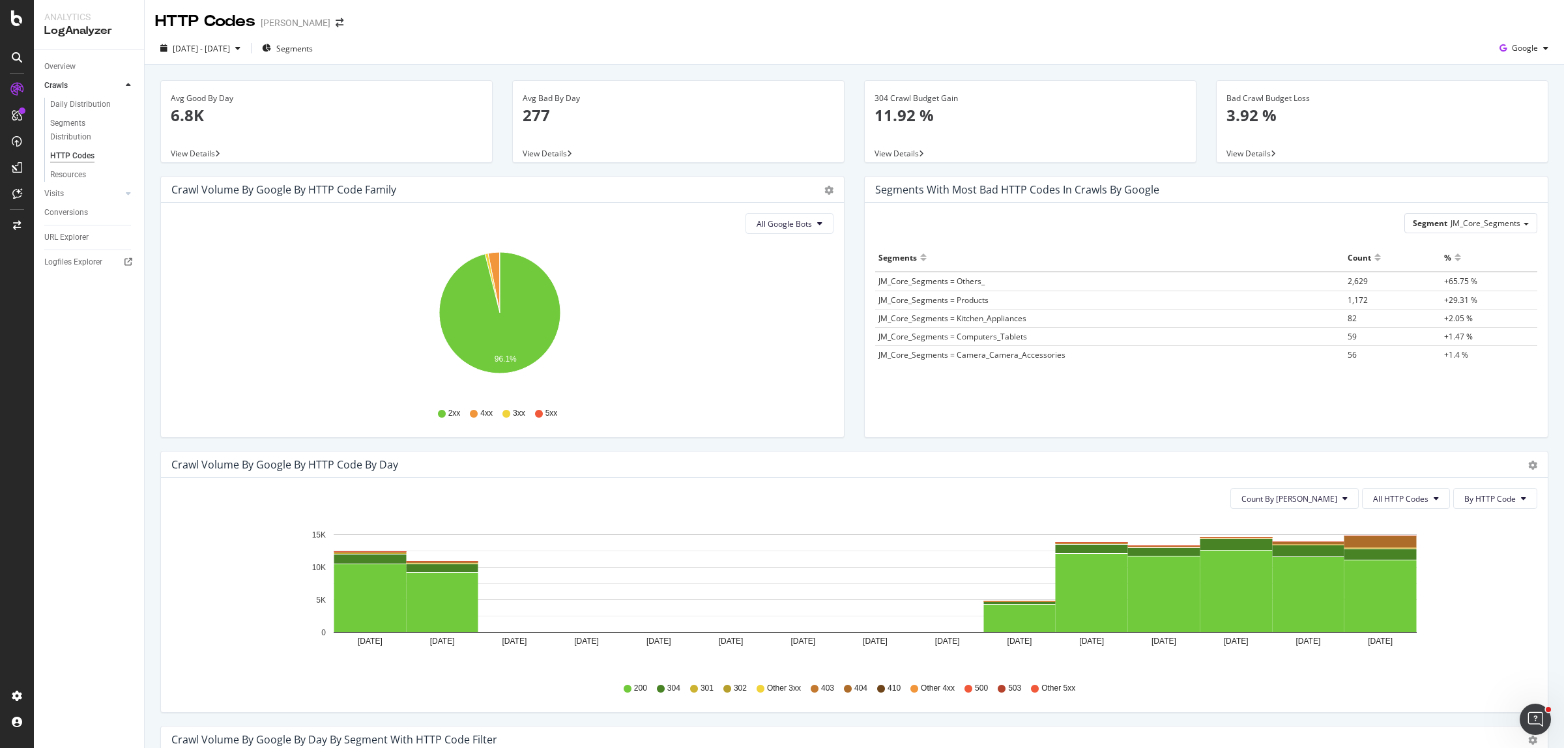
click at [1168, 444] on div "Segments with most bad HTTP codes in Crawls by google Segment JM_Core_Segments …" at bounding box center [1206, 313] width 704 height 275
click at [230, 48] on span "2025 Aug. 25th - Sep. 8th" at bounding box center [201, 48] width 57 height 11
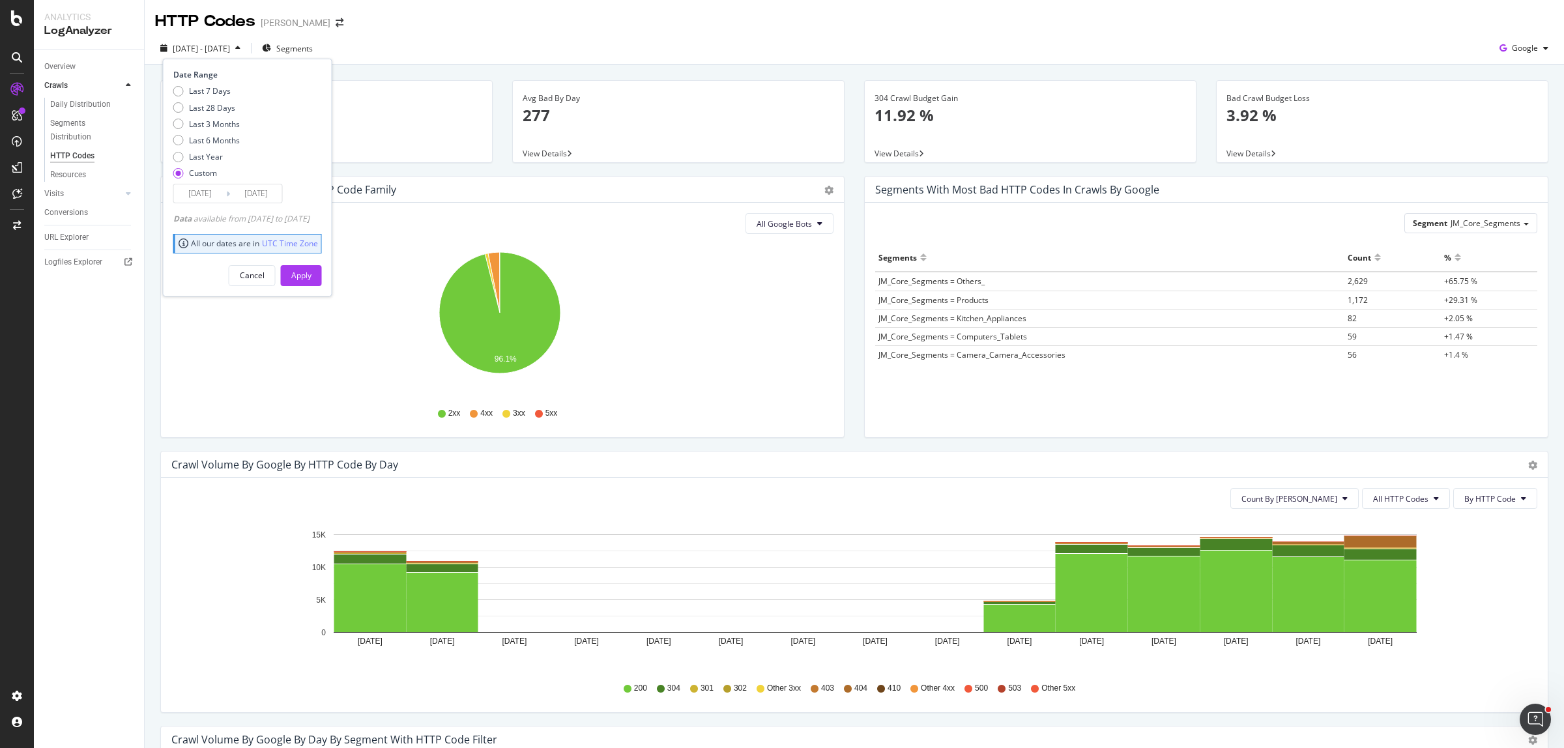
click at [197, 192] on input "2025/08/25" at bounding box center [200, 193] width 52 height 18
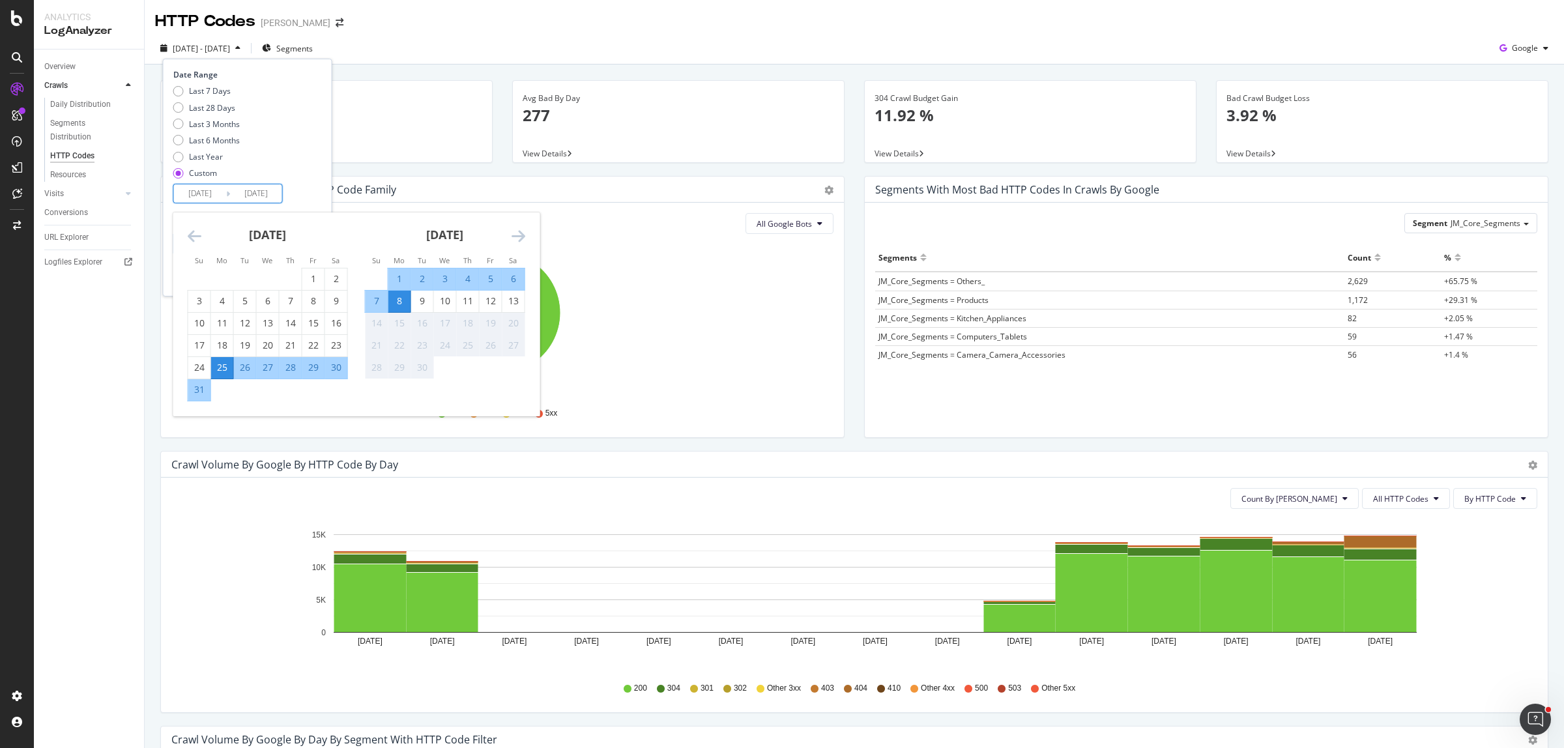
click at [223, 370] on div "25" at bounding box center [222, 367] width 22 height 13
click at [523, 304] on div "13" at bounding box center [514, 301] width 22 height 13
type input "2025/09/13"
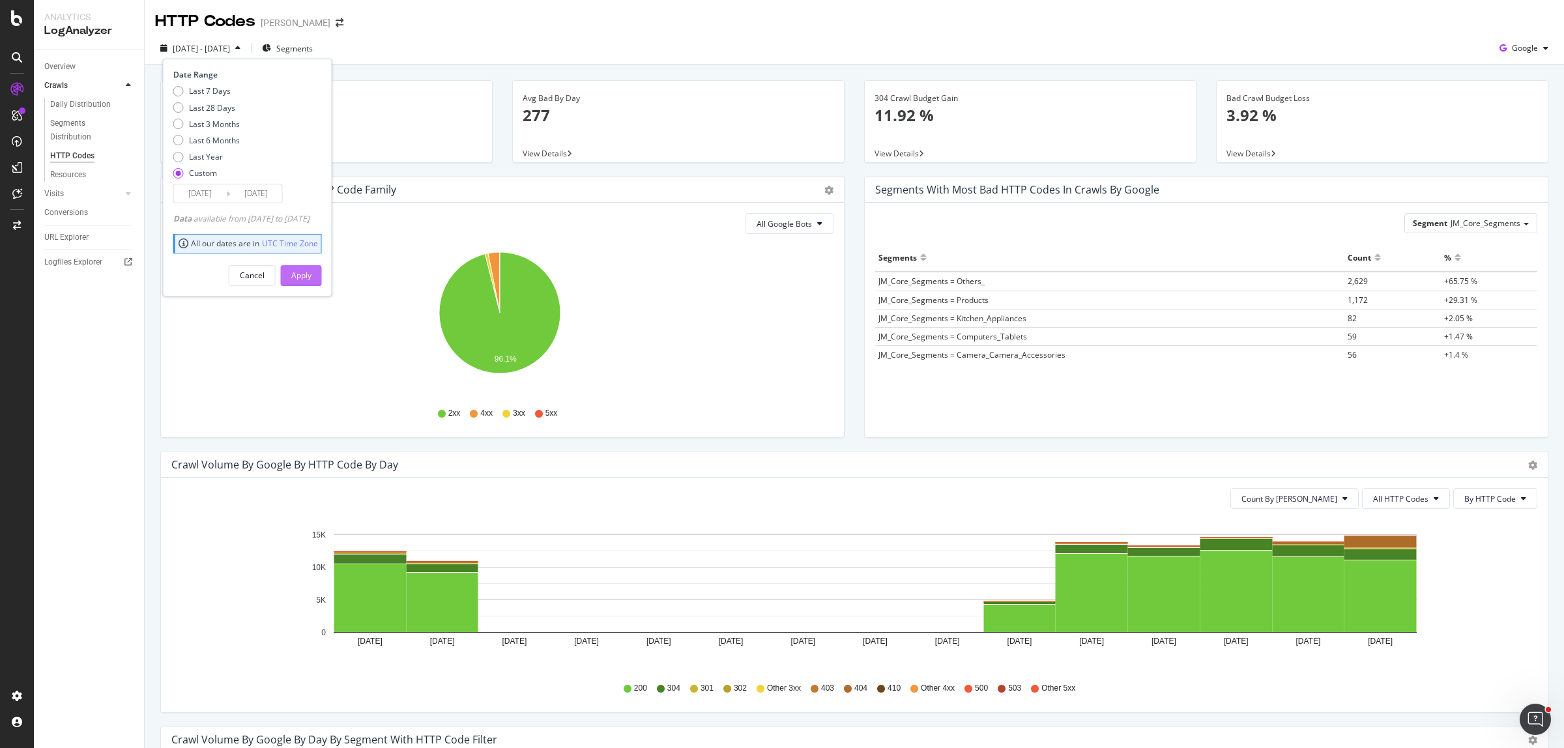
click at [312, 276] on div "Apply" at bounding box center [301, 275] width 20 height 11
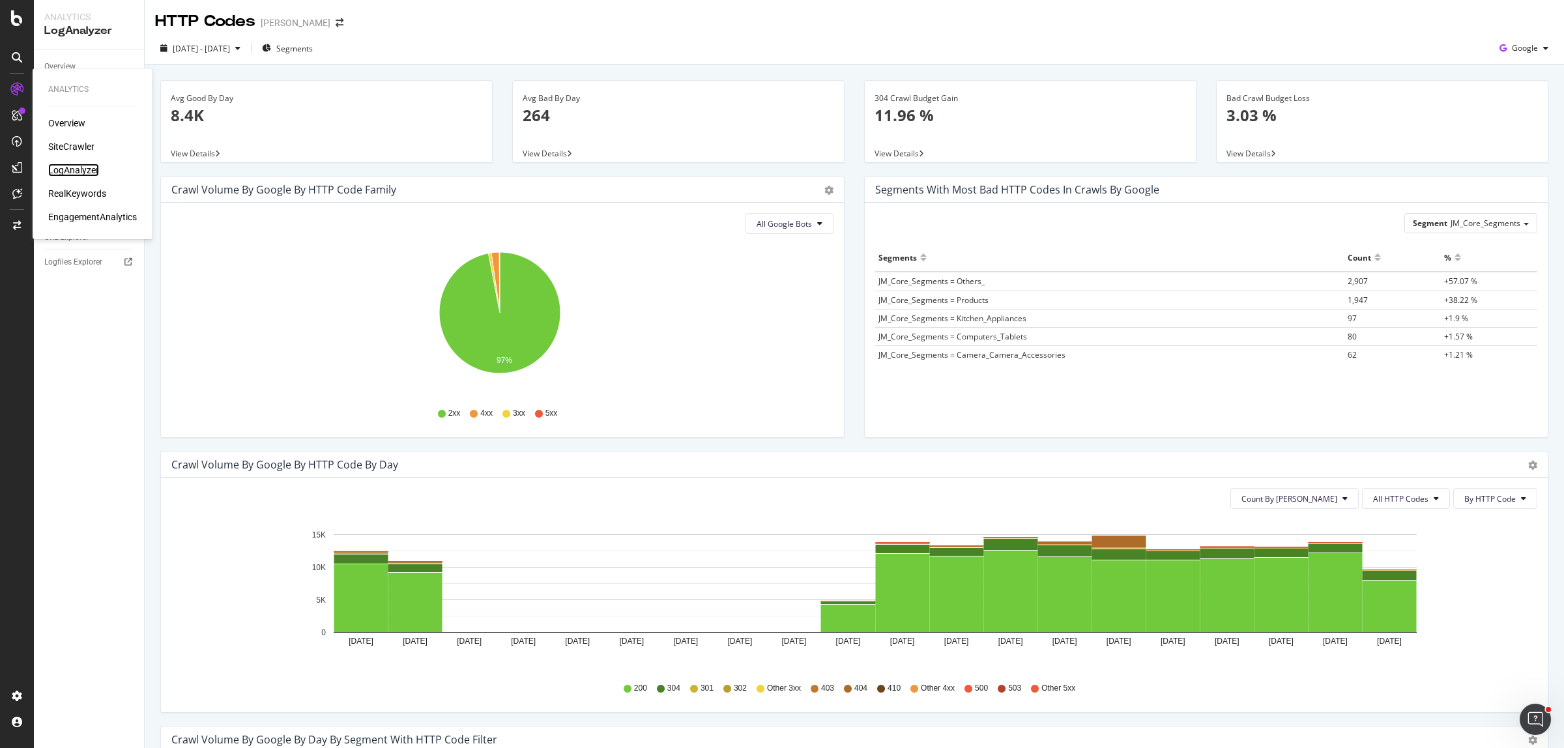
click at [91, 173] on div "LogAnalyzer" at bounding box center [73, 170] width 51 height 13
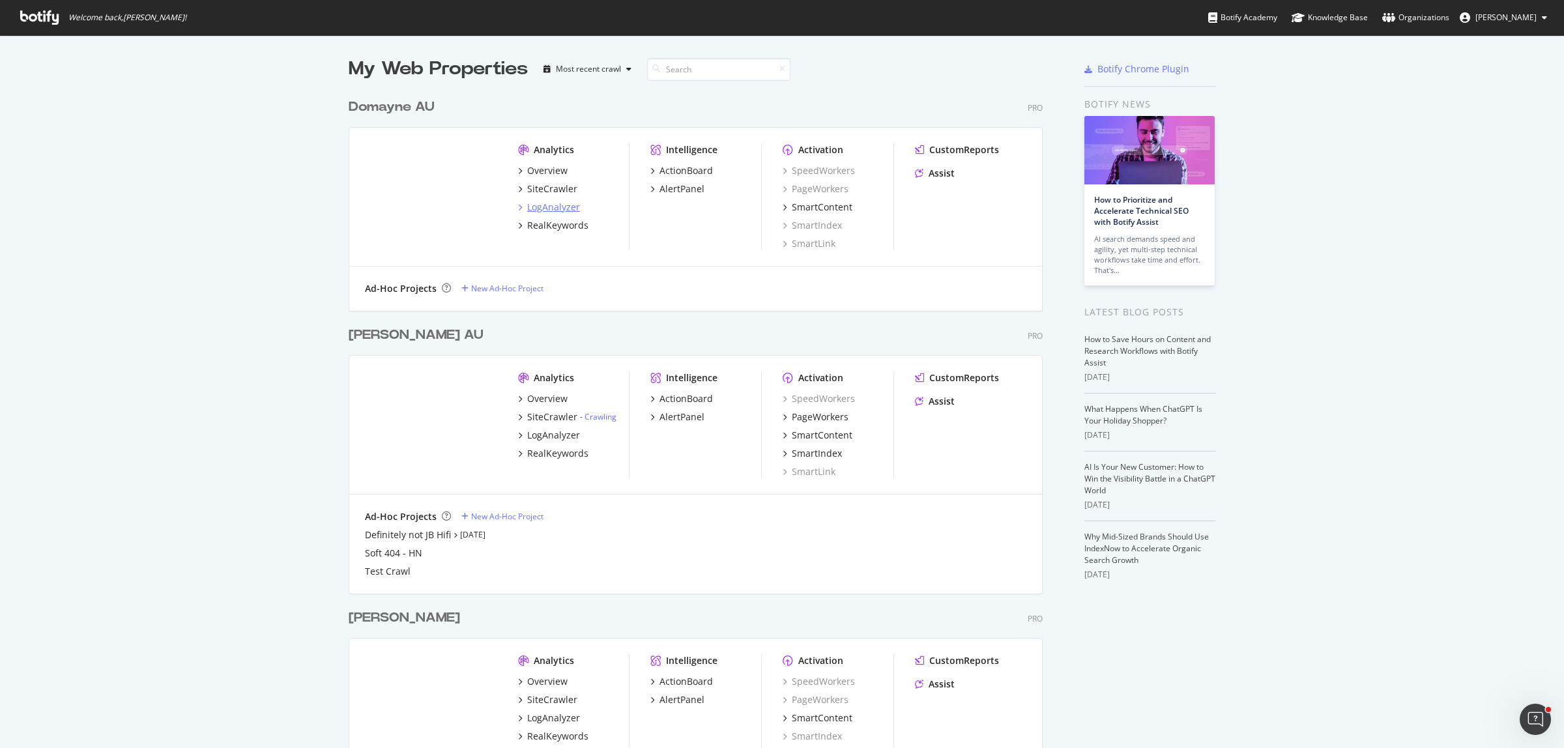
click at [562, 207] on div "LogAnalyzer" at bounding box center [553, 207] width 53 height 13
